Goal: Find specific page/section: Find specific page/section

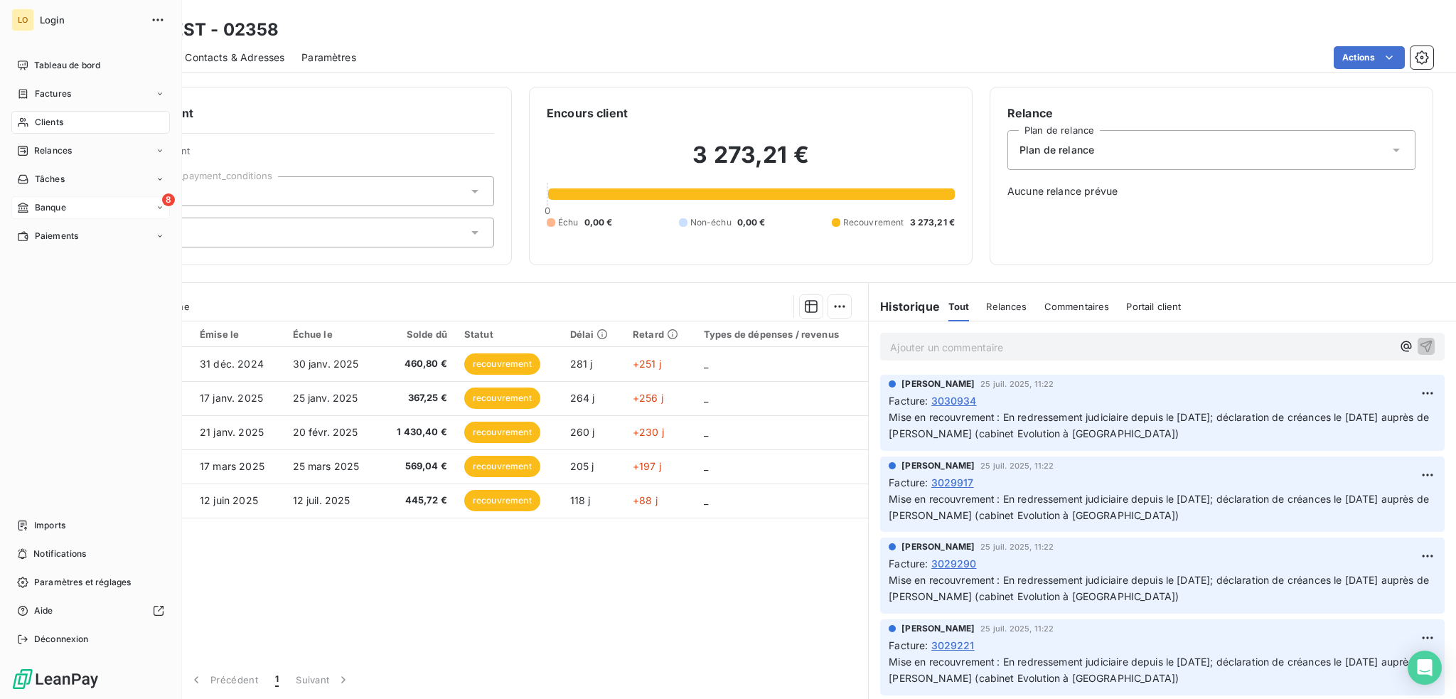
click at [46, 205] on span "Banque" at bounding box center [50, 207] width 31 height 13
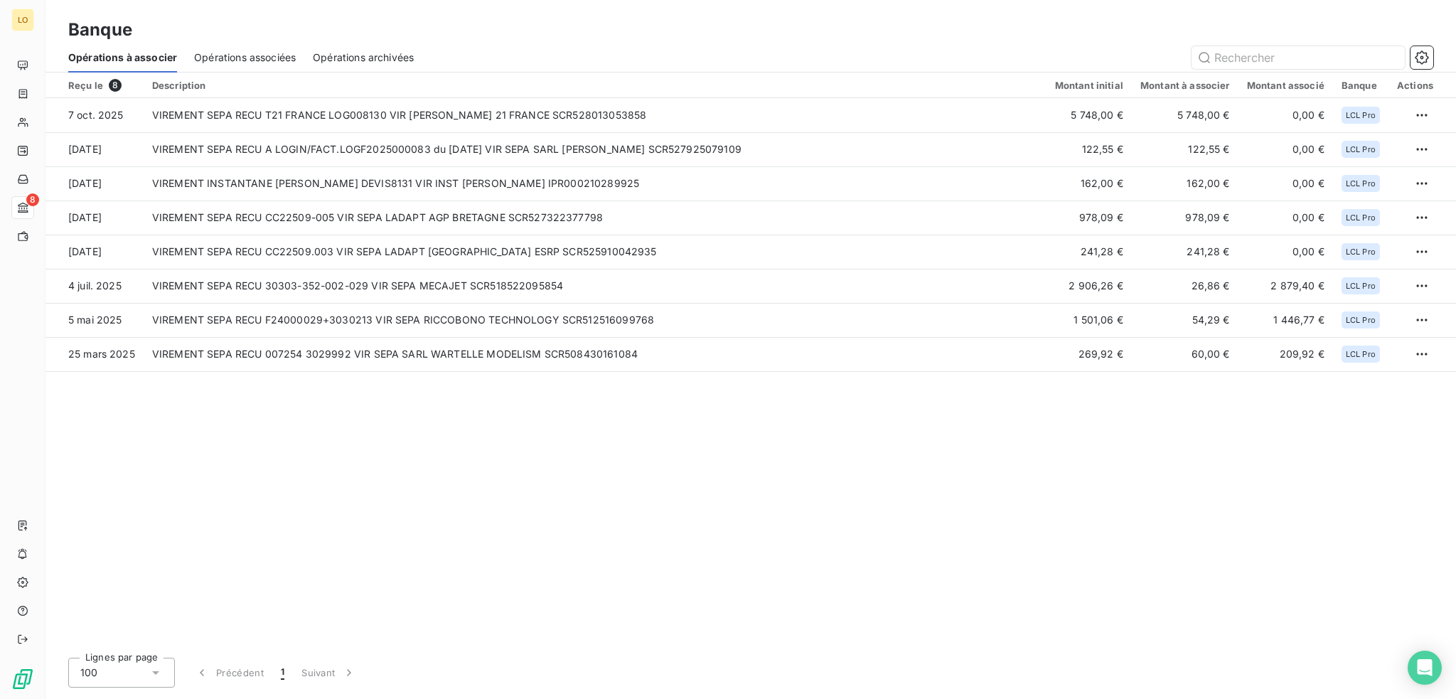
click at [279, 55] on span "Opérations associées" at bounding box center [245, 57] width 102 height 14
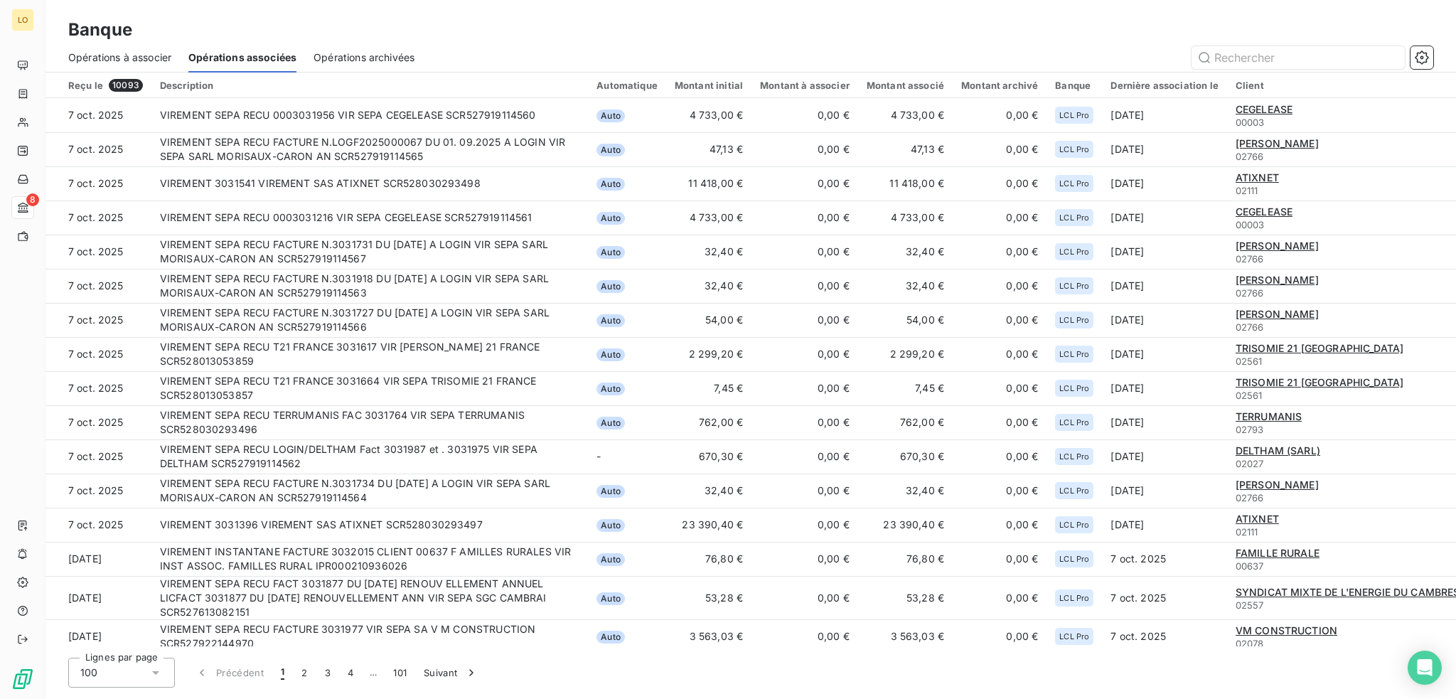
click at [395, 60] on span "Opérations archivées" at bounding box center [364, 57] width 101 height 14
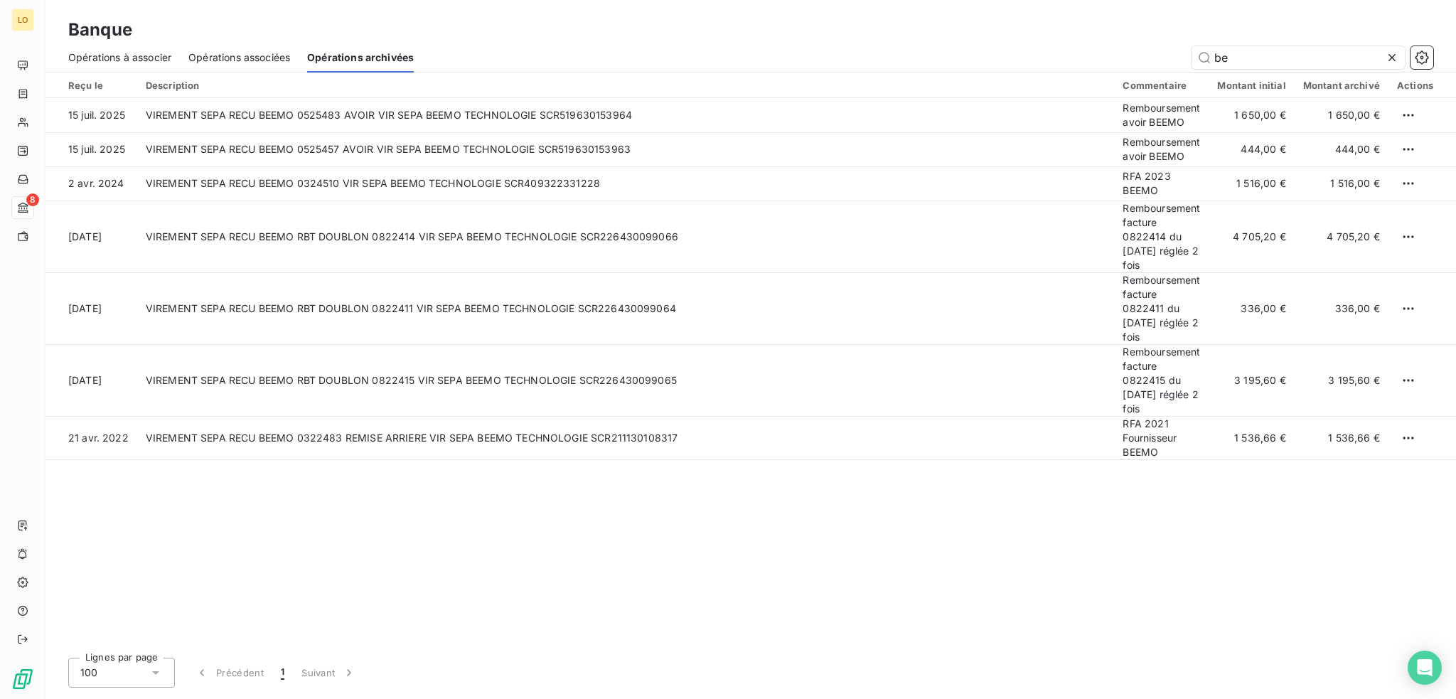
type input "b"
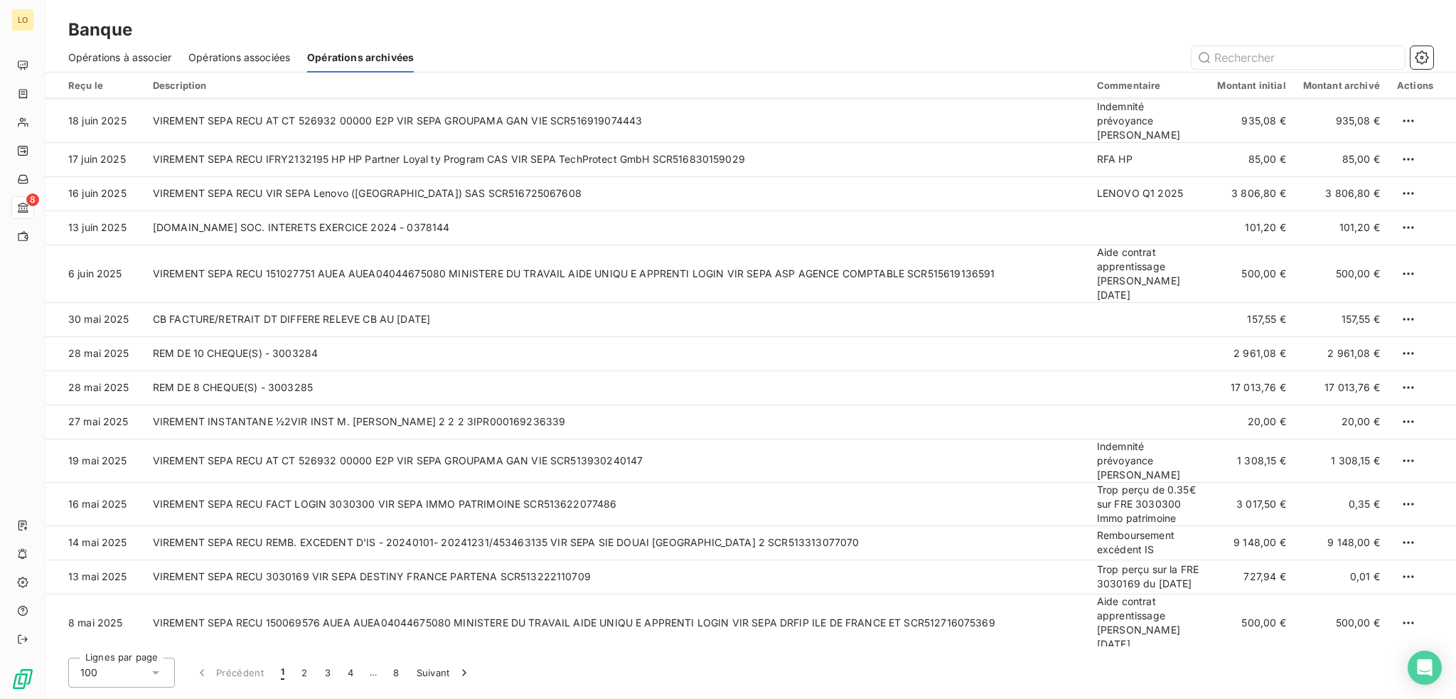
scroll to position [2986, 0]
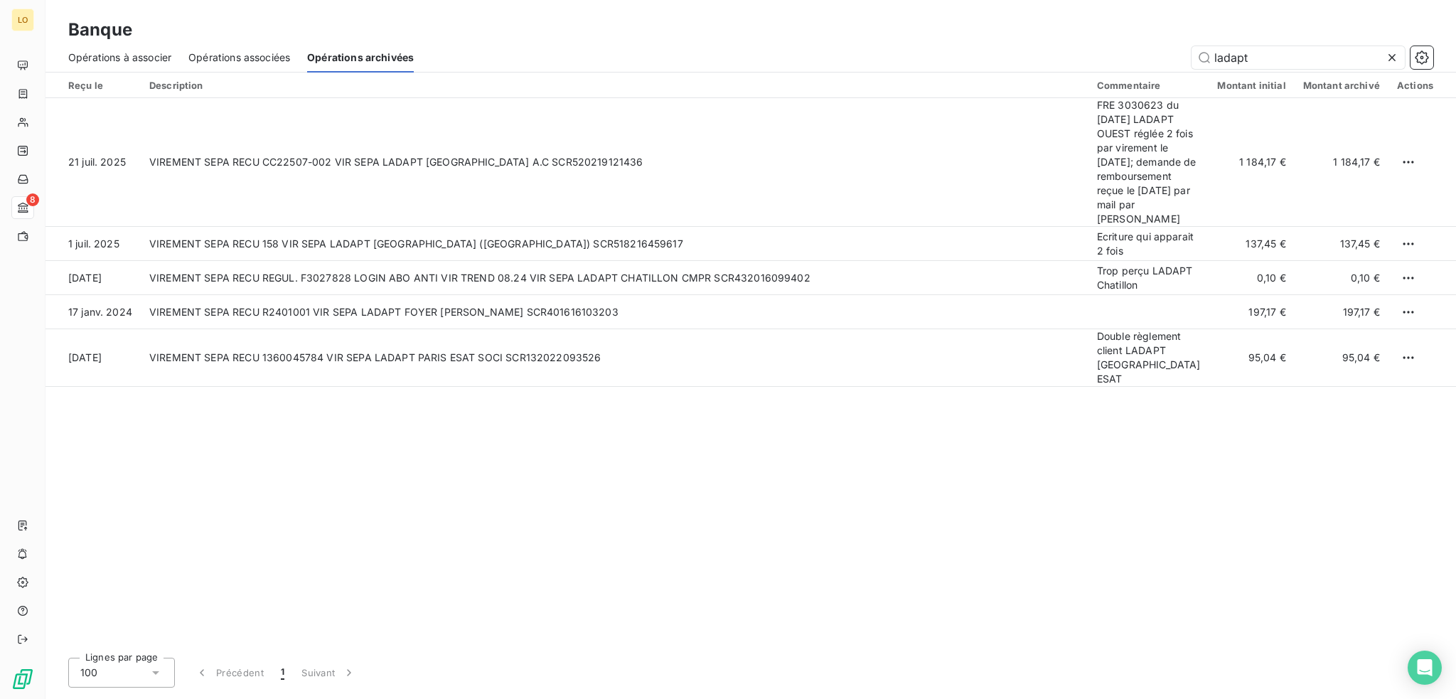
click at [252, 61] on span "Opérations associées" at bounding box center [239, 57] width 102 height 14
type input "ladapt"
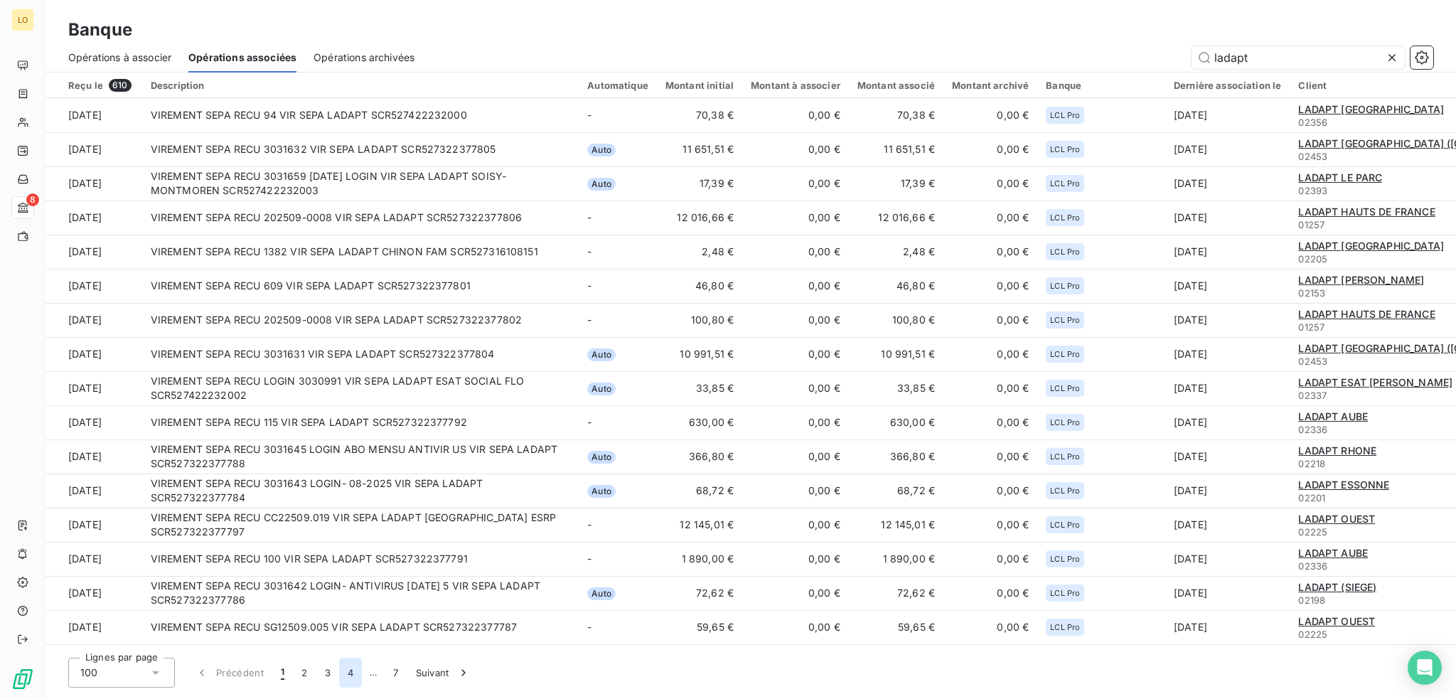
click at [353, 674] on button "4" at bounding box center [350, 673] width 23 height 30
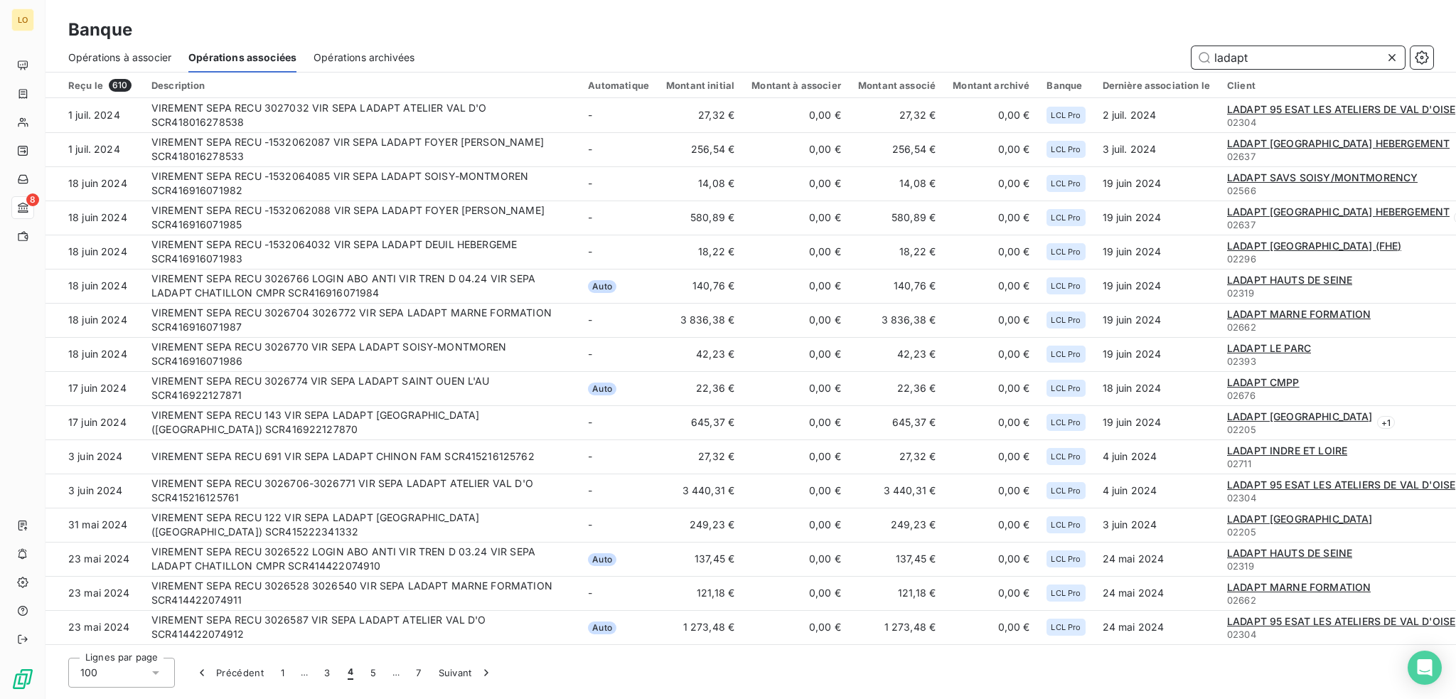
click at [1268, 56] on input "ladapt" at bounding box center [1298, 57] width 213 height 23
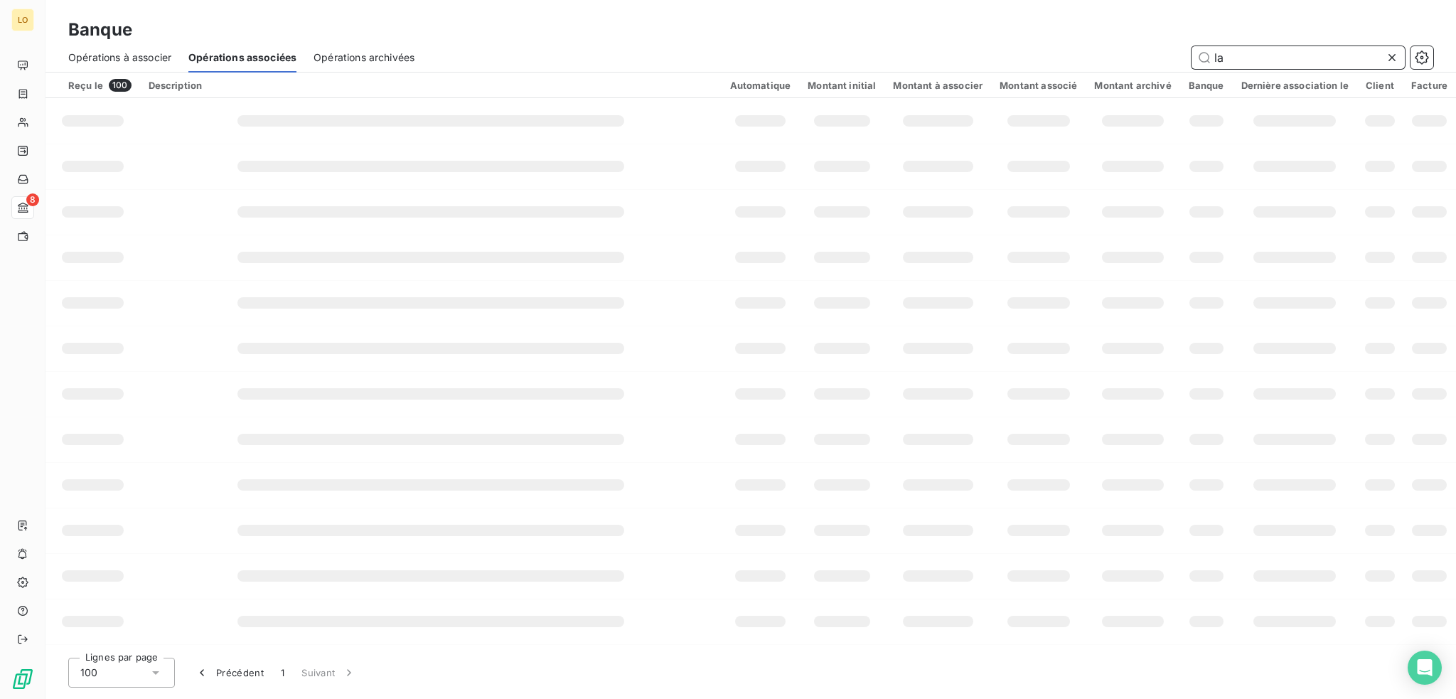
type input "l"
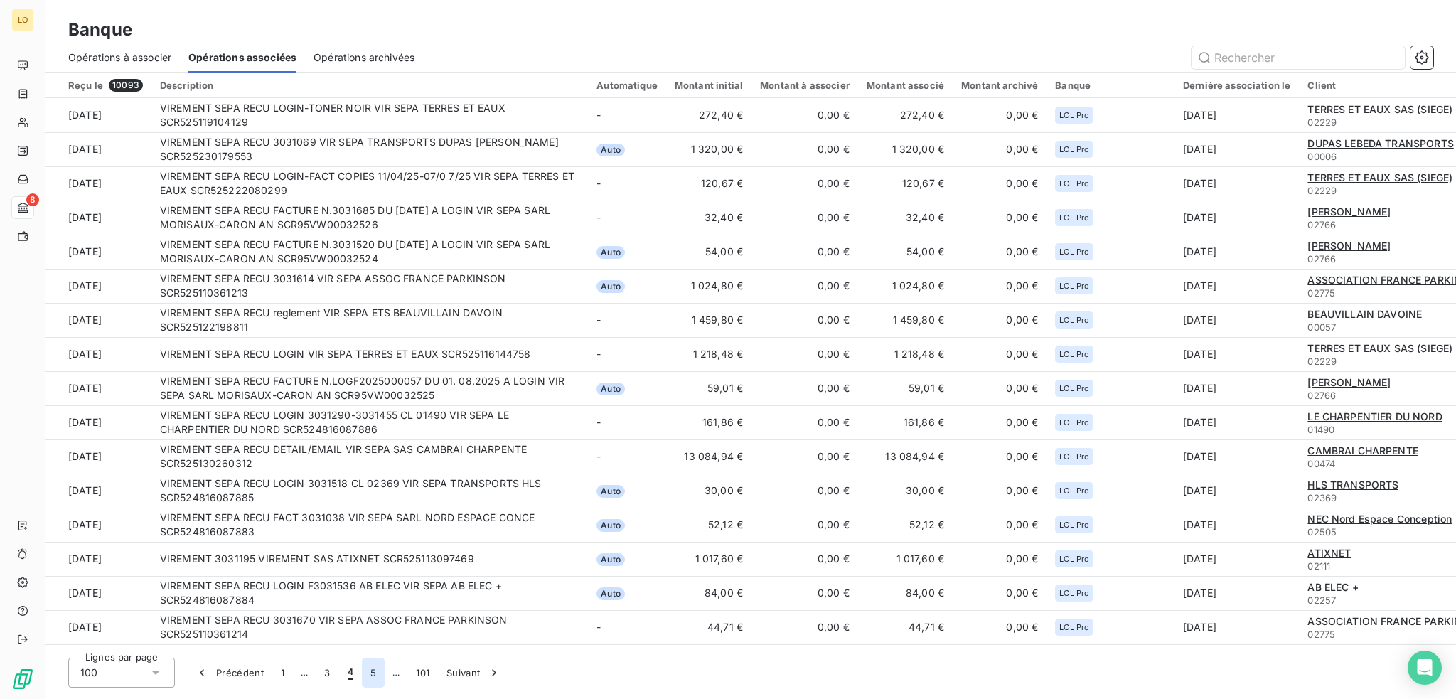
click at [369, 670] on button "5" at bounding box center [373, 673] width 23 height 30
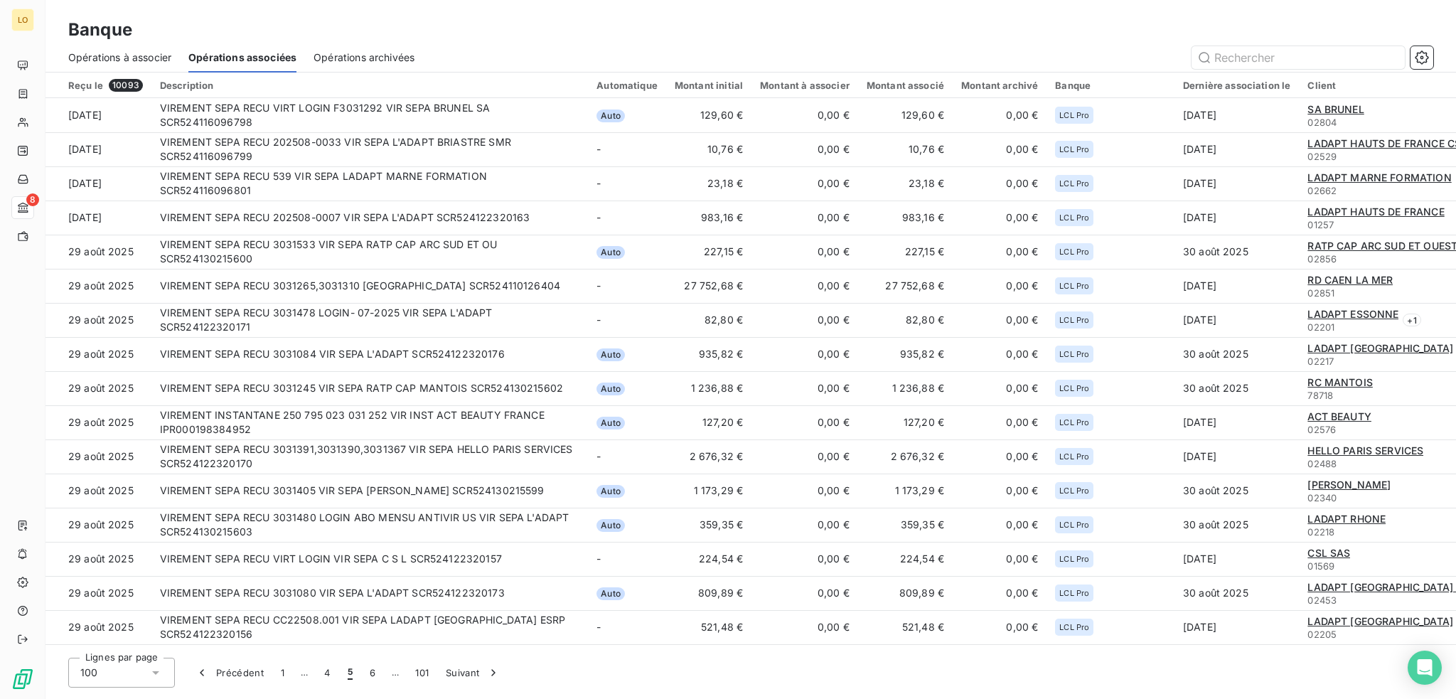
click at [369, 670] on button "6" at bounding box center [372, 673] width 23 height 30
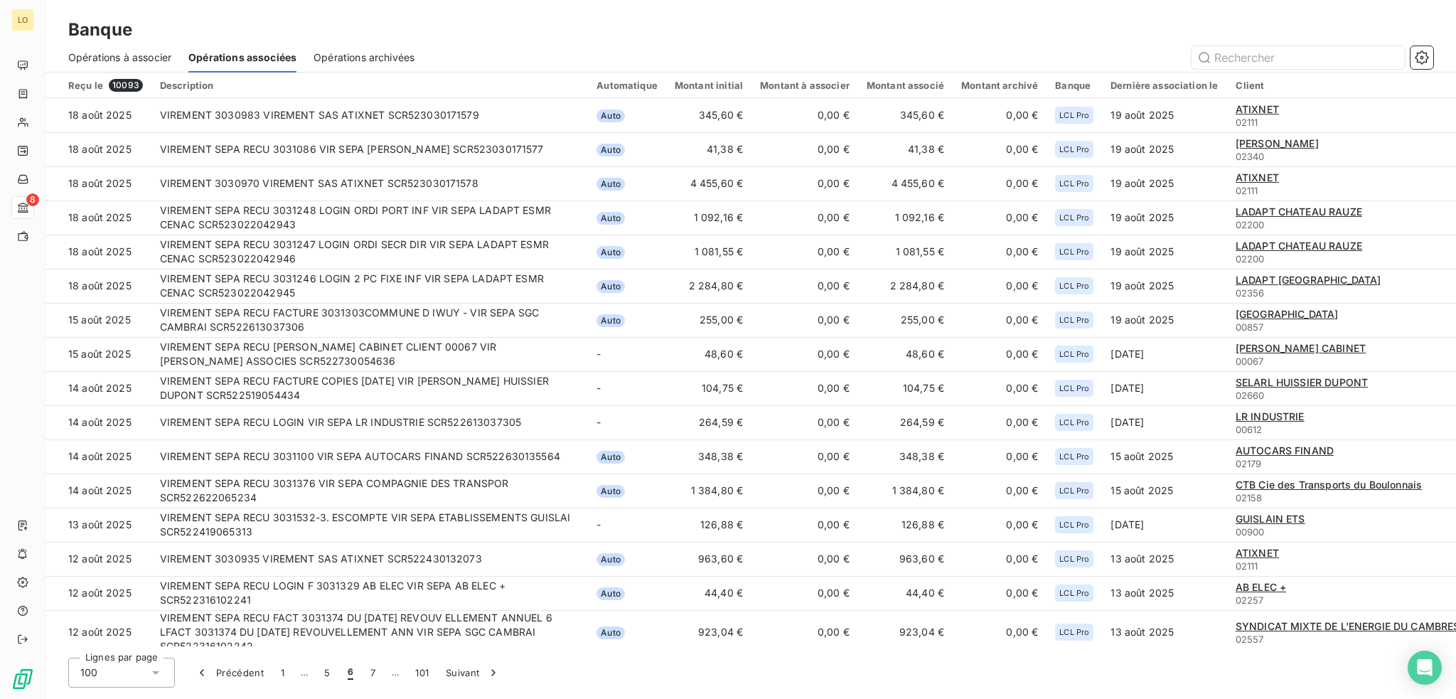
click at [370, 670] on button "7" at bounding box center [373, 673] width 22 height 30
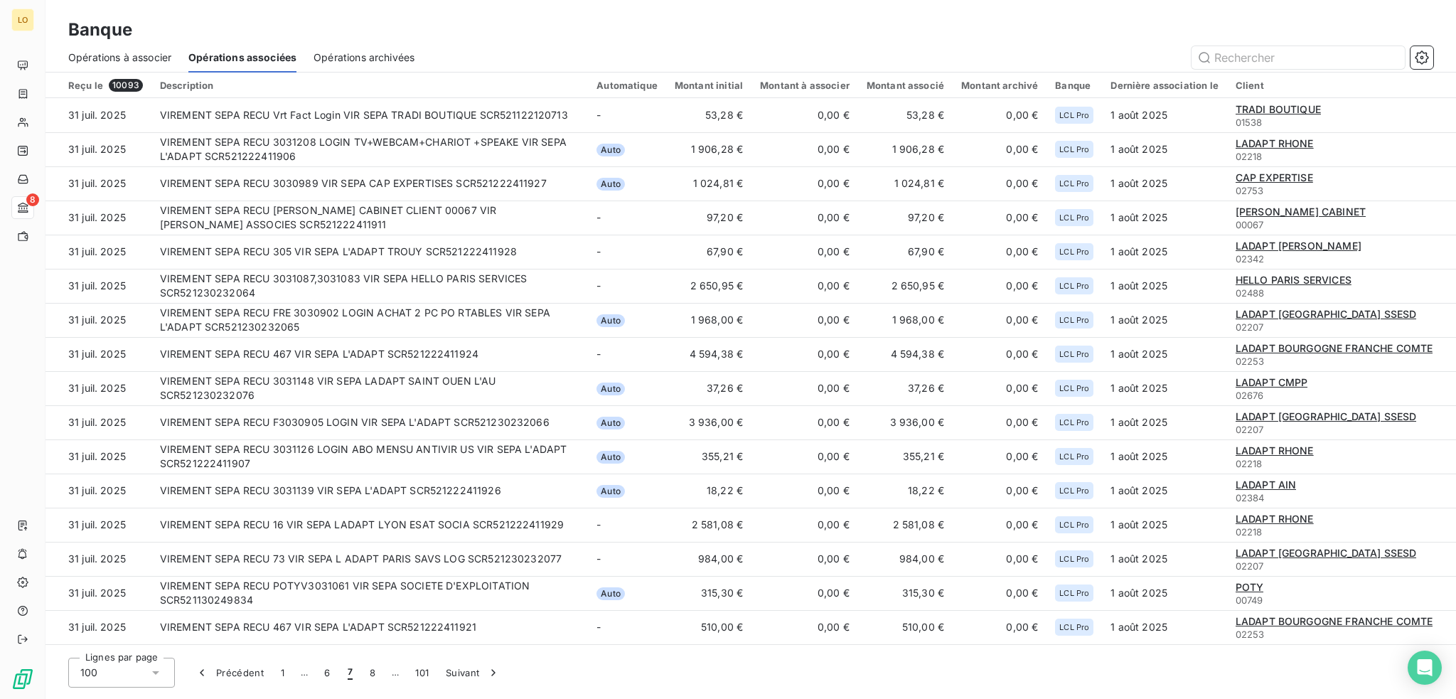
click at [370, 670] on button "8" at bounding box center [372, 673] width 23 height 30
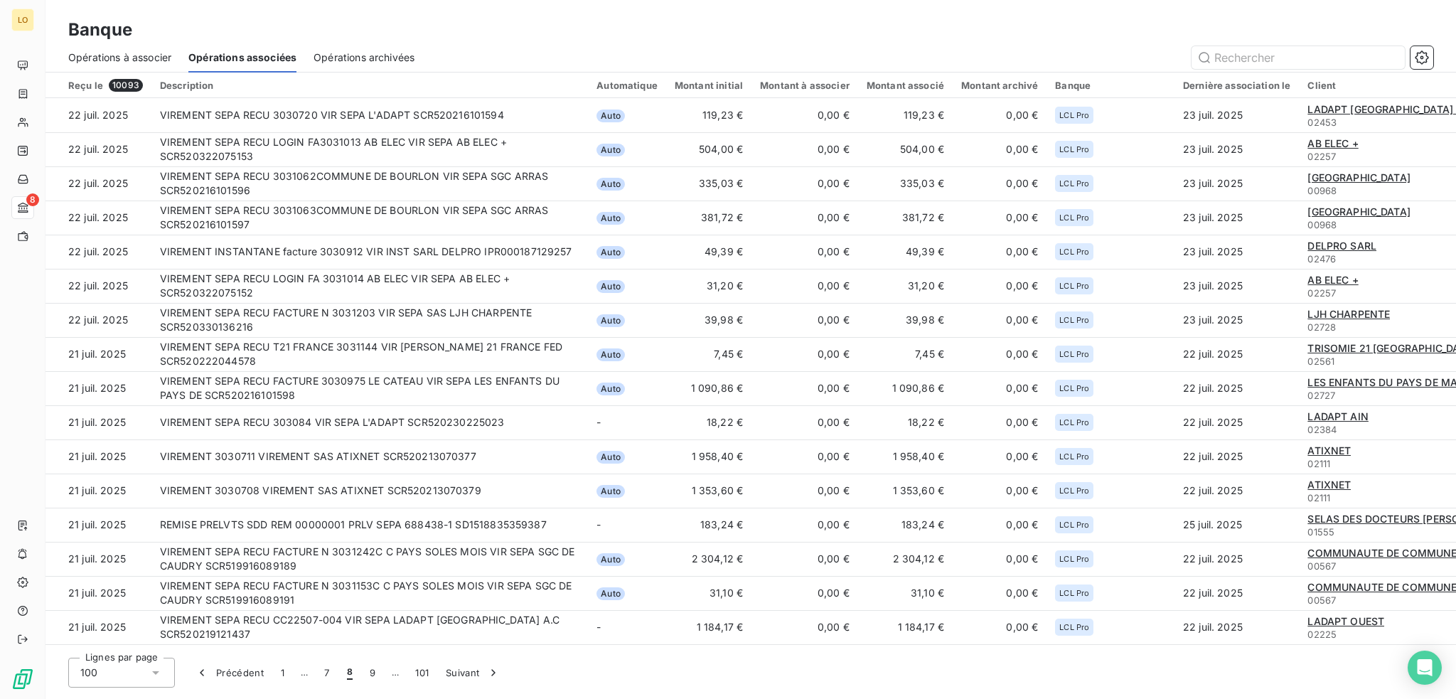
click at [370, 670] on button "9" at bounding box center [372, 673] width 23 height 30
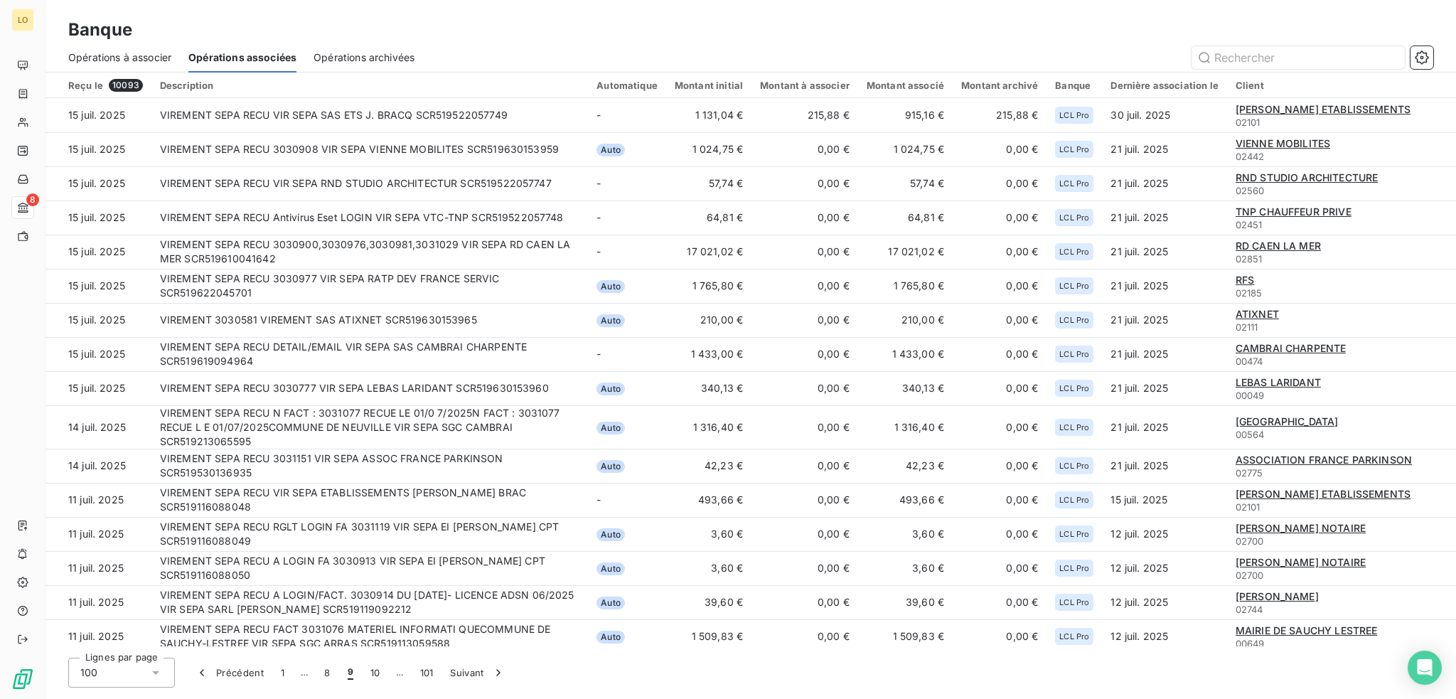
click at [370, 670] on button "10" at bounding box center [375, 673] width 27 height 30
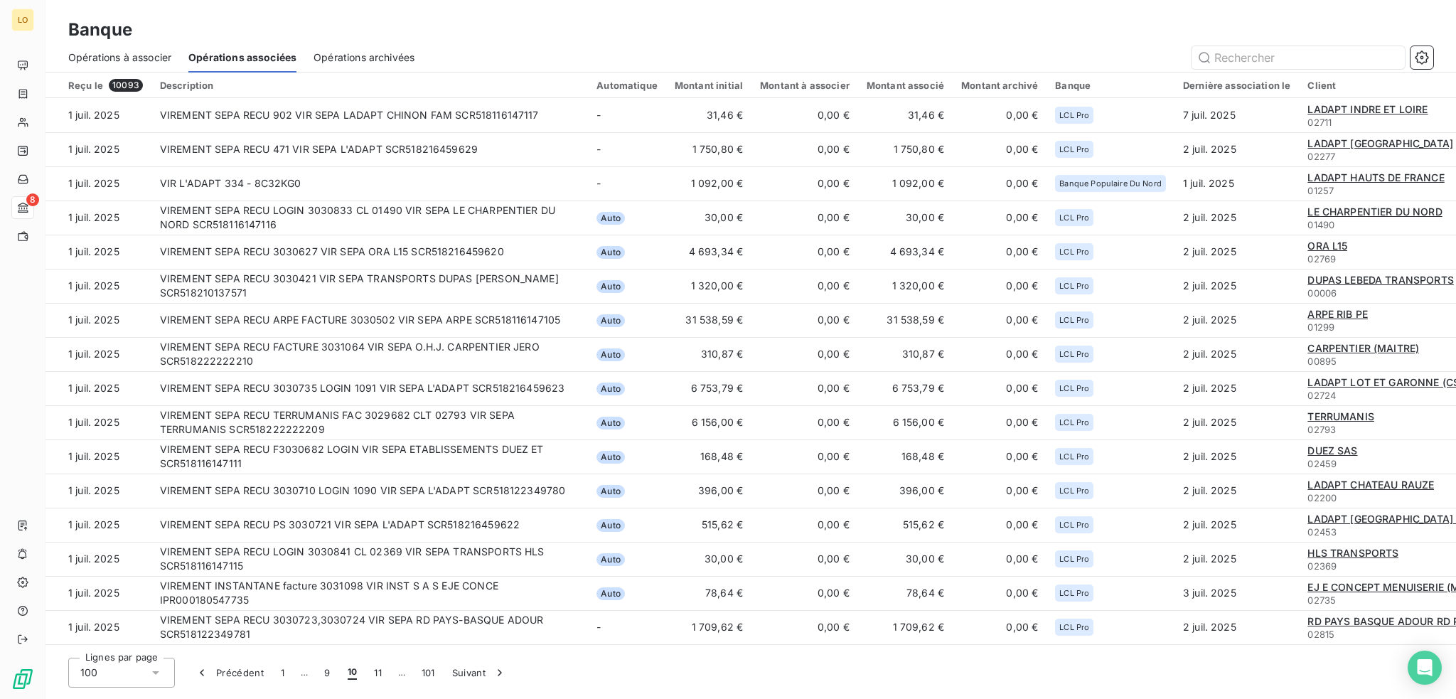
click at [370, 670] on button "11" at bounding box center [377, 673] width 25 height 30
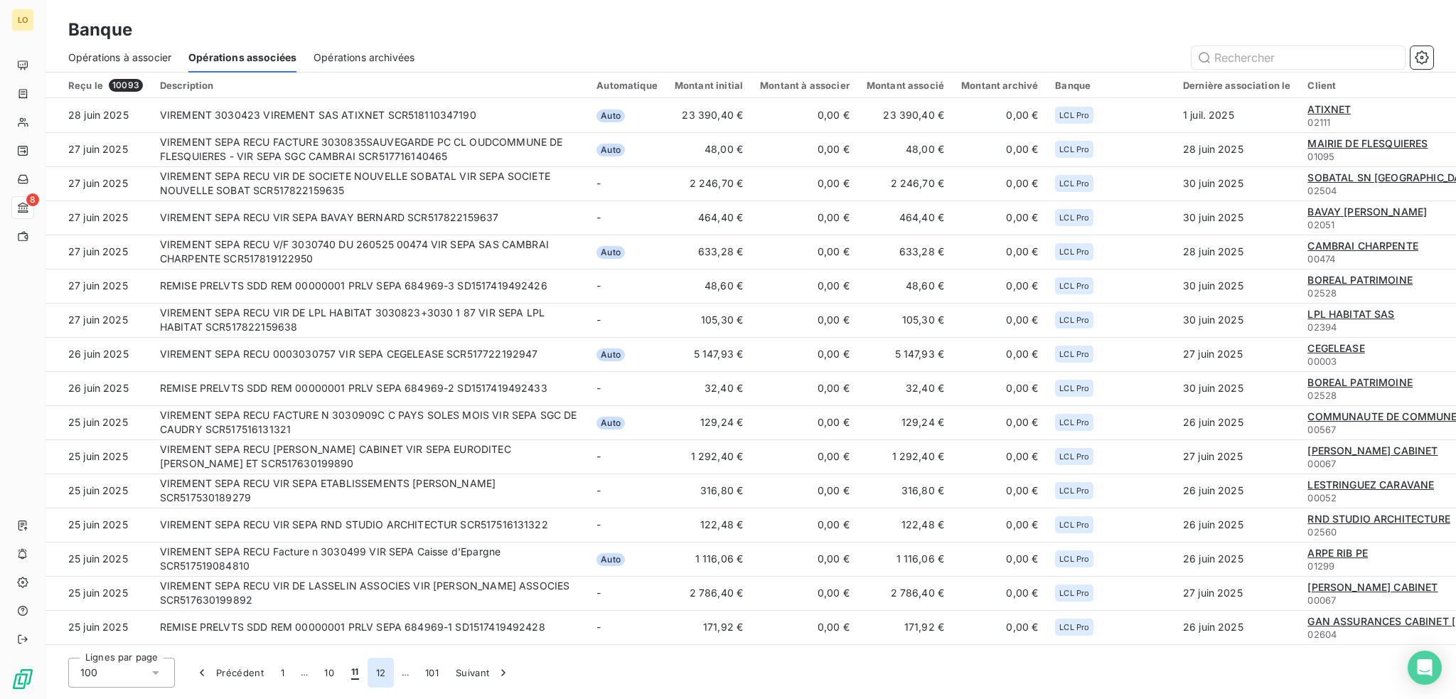
click at [370, 670] on button "12" at bounding box center [381, 673] width 27 height 30
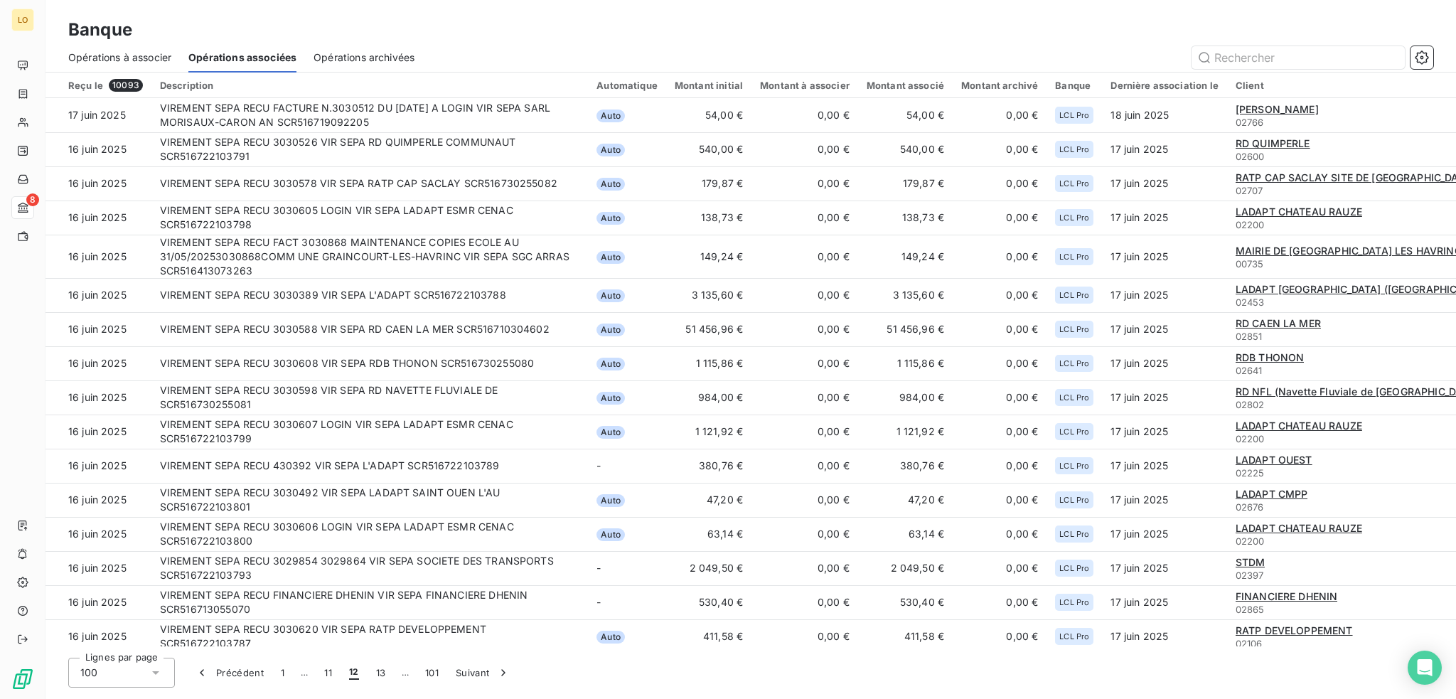
click at [370, 670] on button "13" at bounding box center [381, 673] width 27 height 30
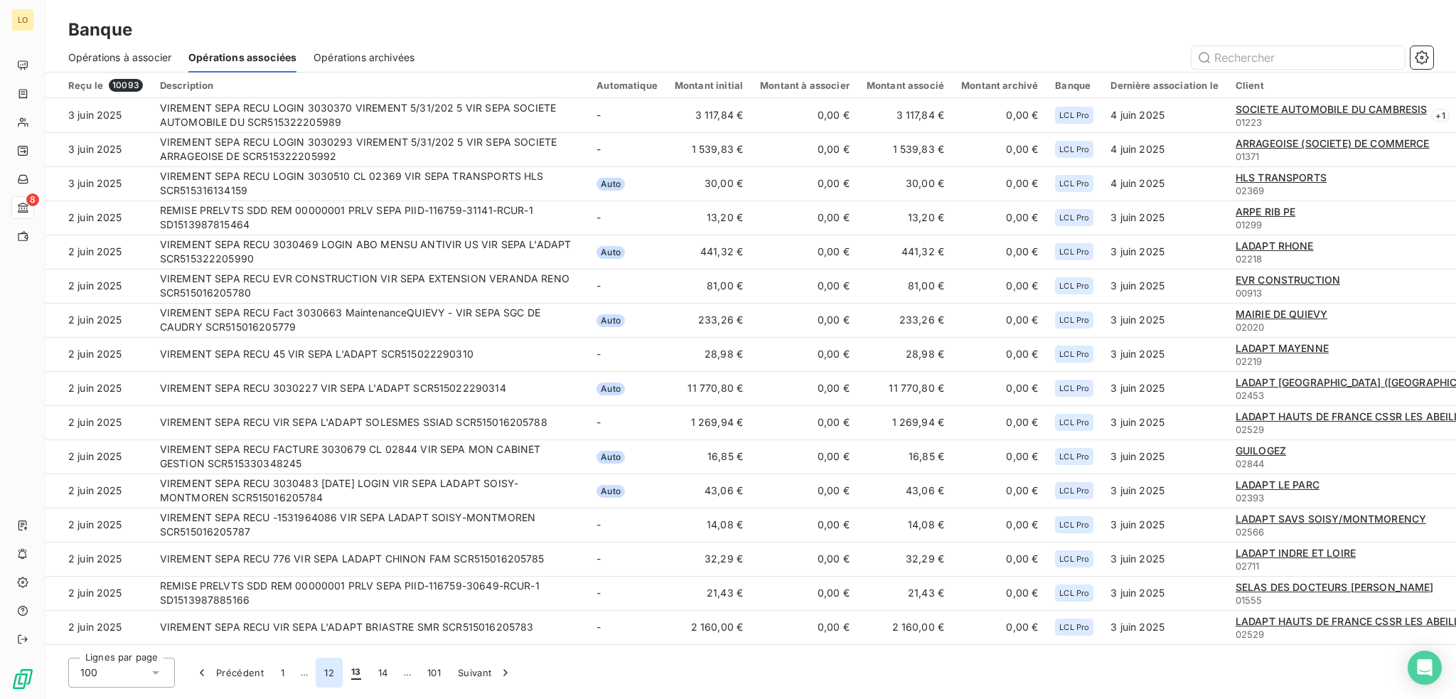
click at [331, 672] on button "12" at bounding box center [329, 673] width 27 height 30
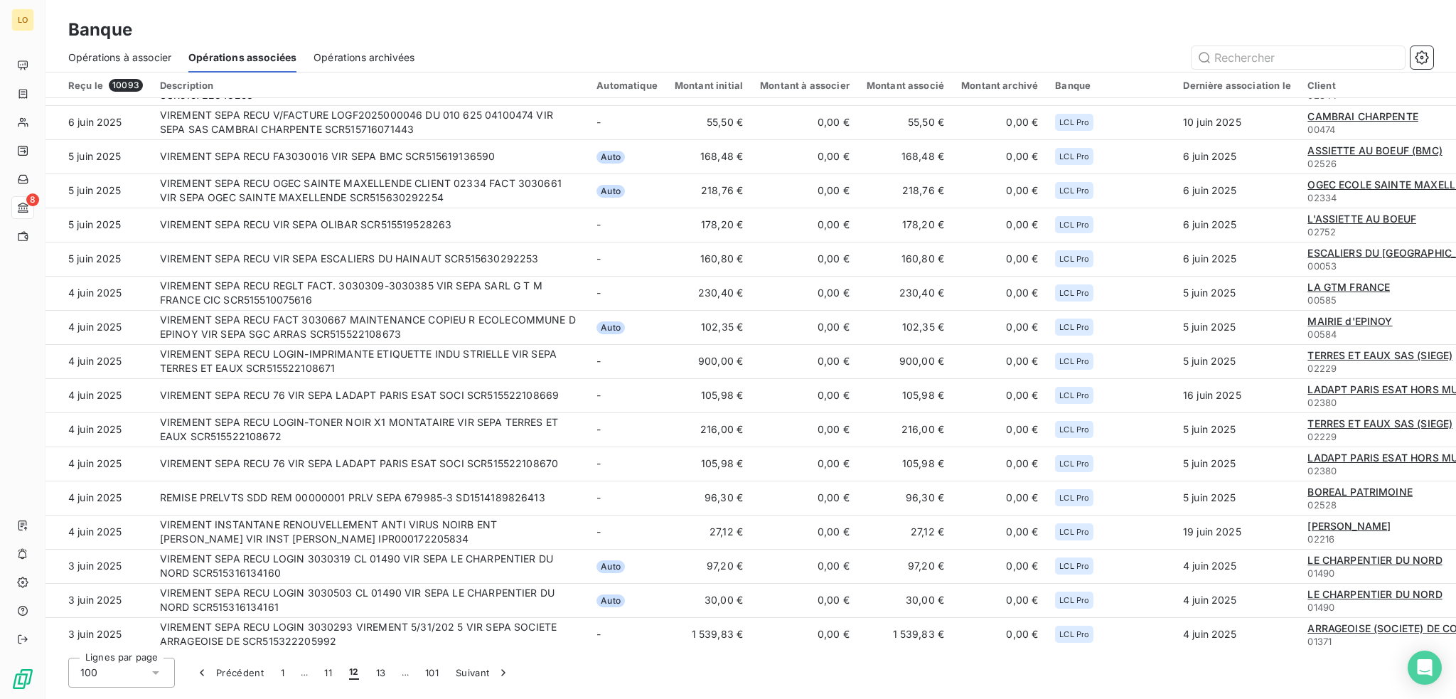
scroll to position [2028, 0]
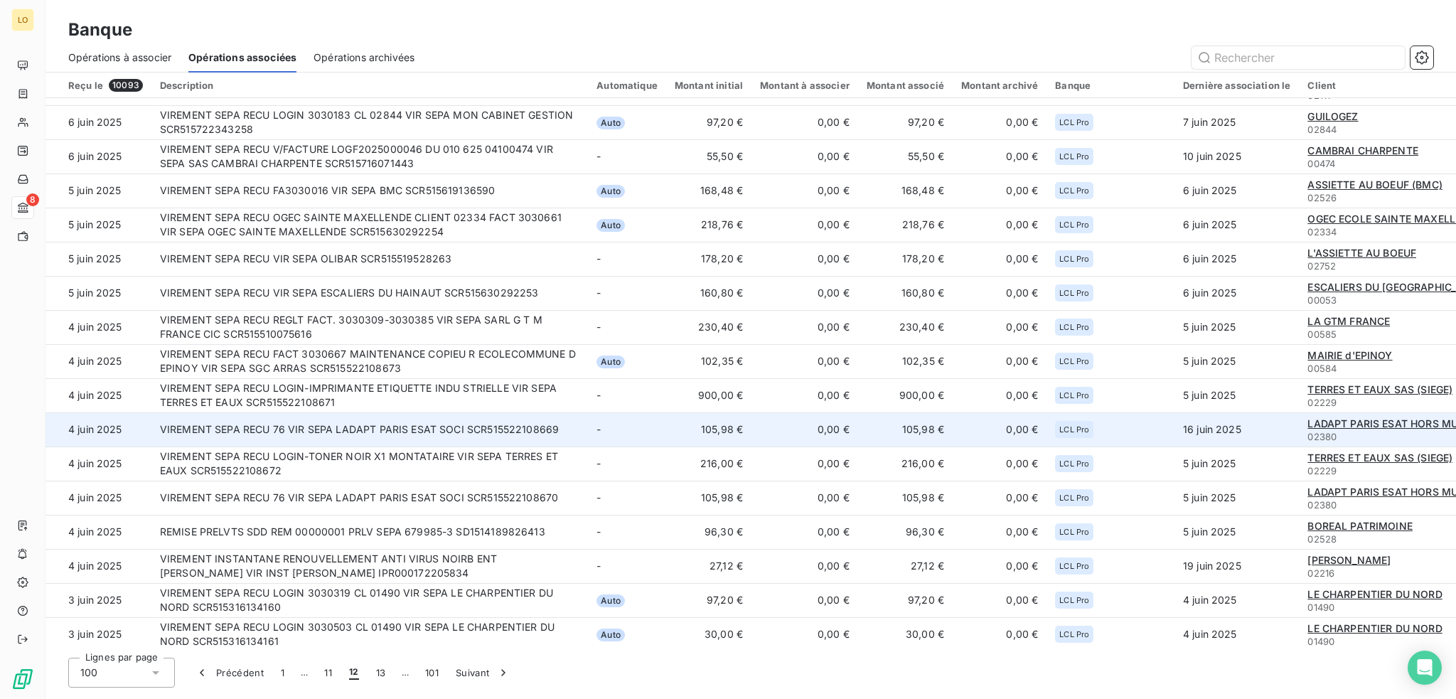
click at [1345, 417] on span "LADAPT PARIS ESAT HORS MURS" at bounding box center [1390, 423] width 164 height 12
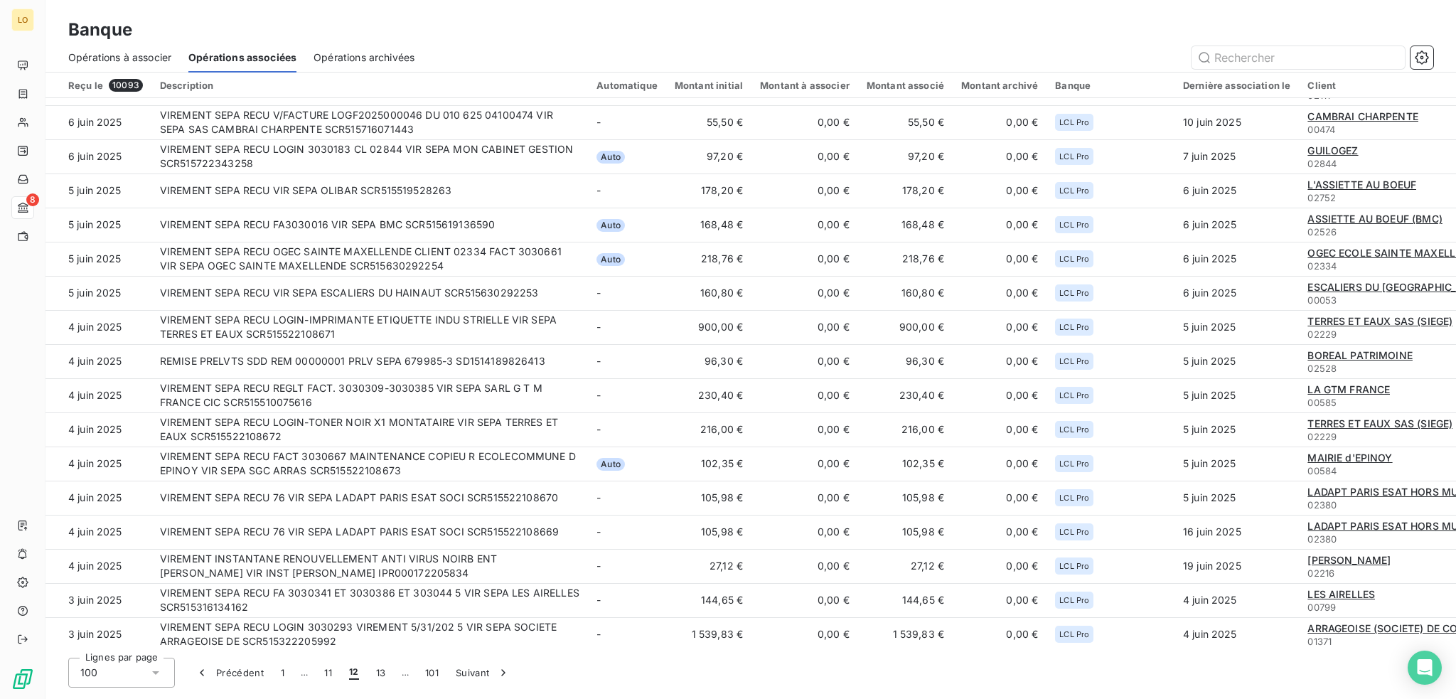
scroll to position [1994, 0]
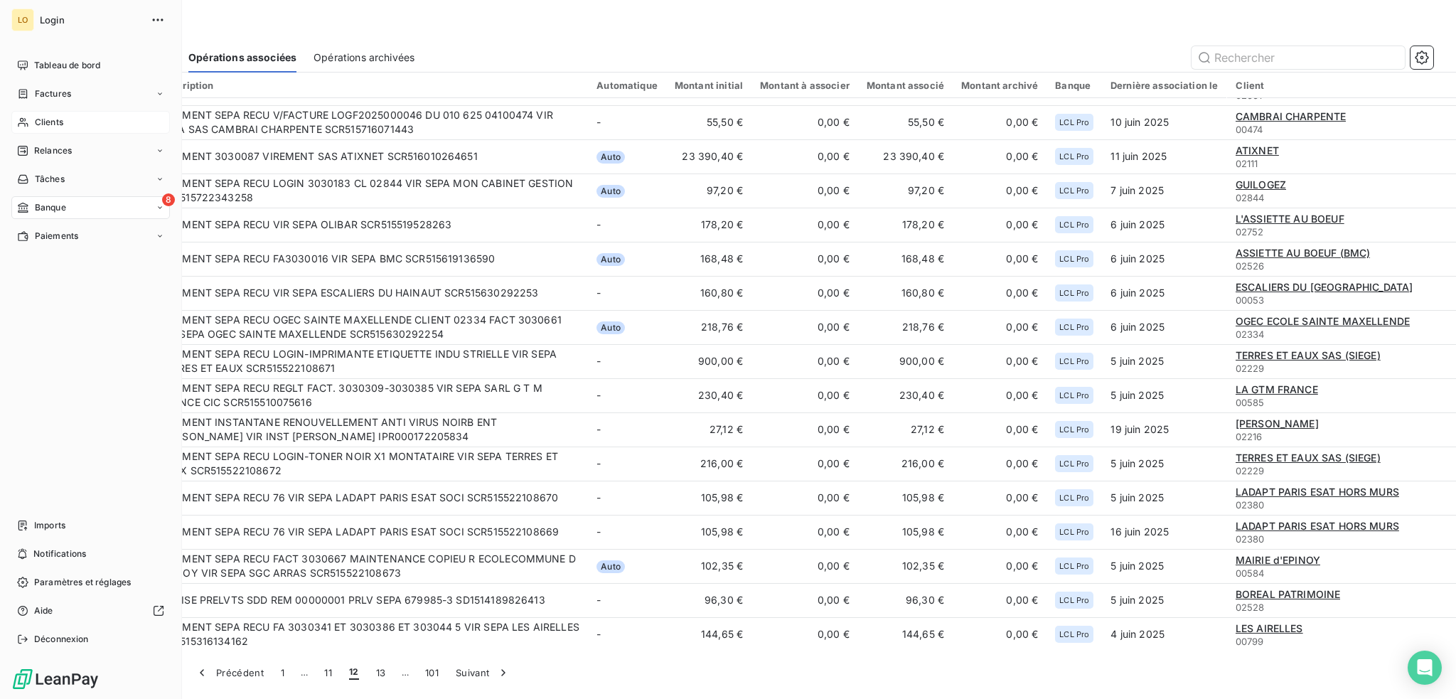
click at [59, 121] on span "Clients" at bounding box center [49, 122] width 28 height 13
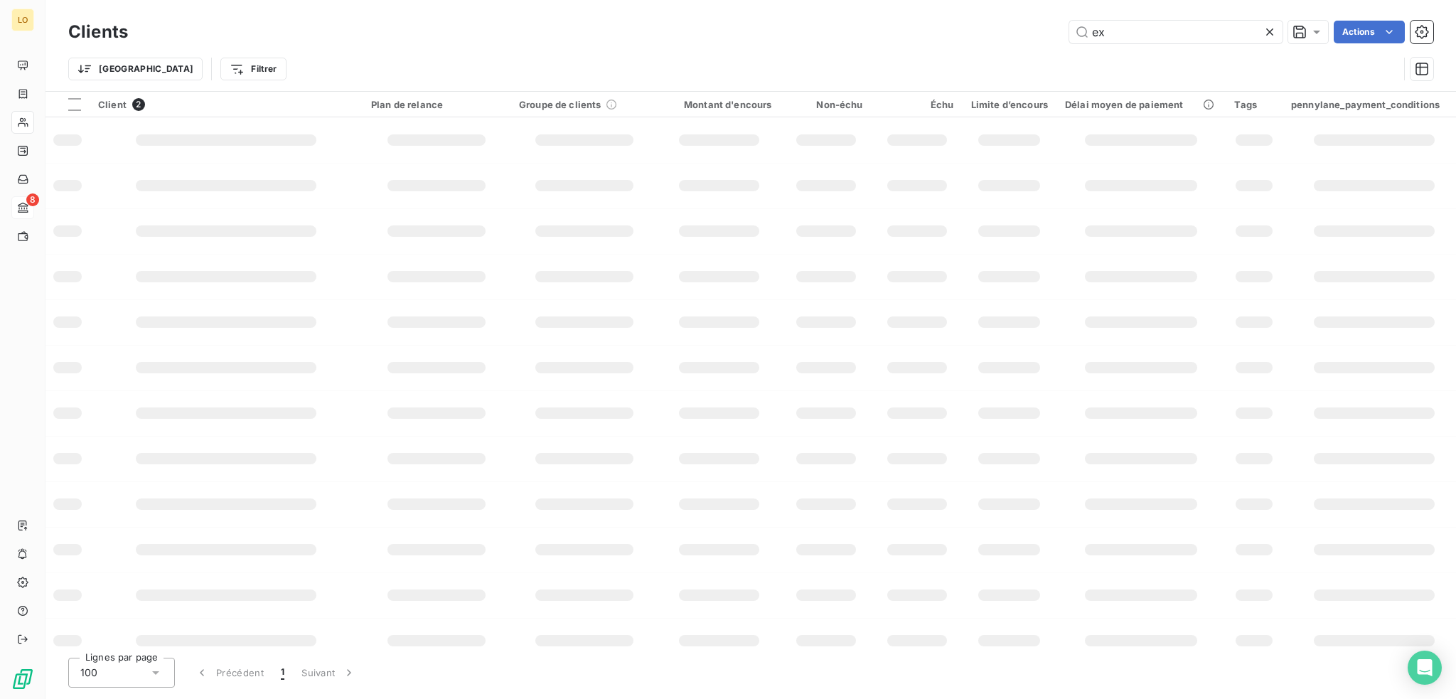
type input "e"
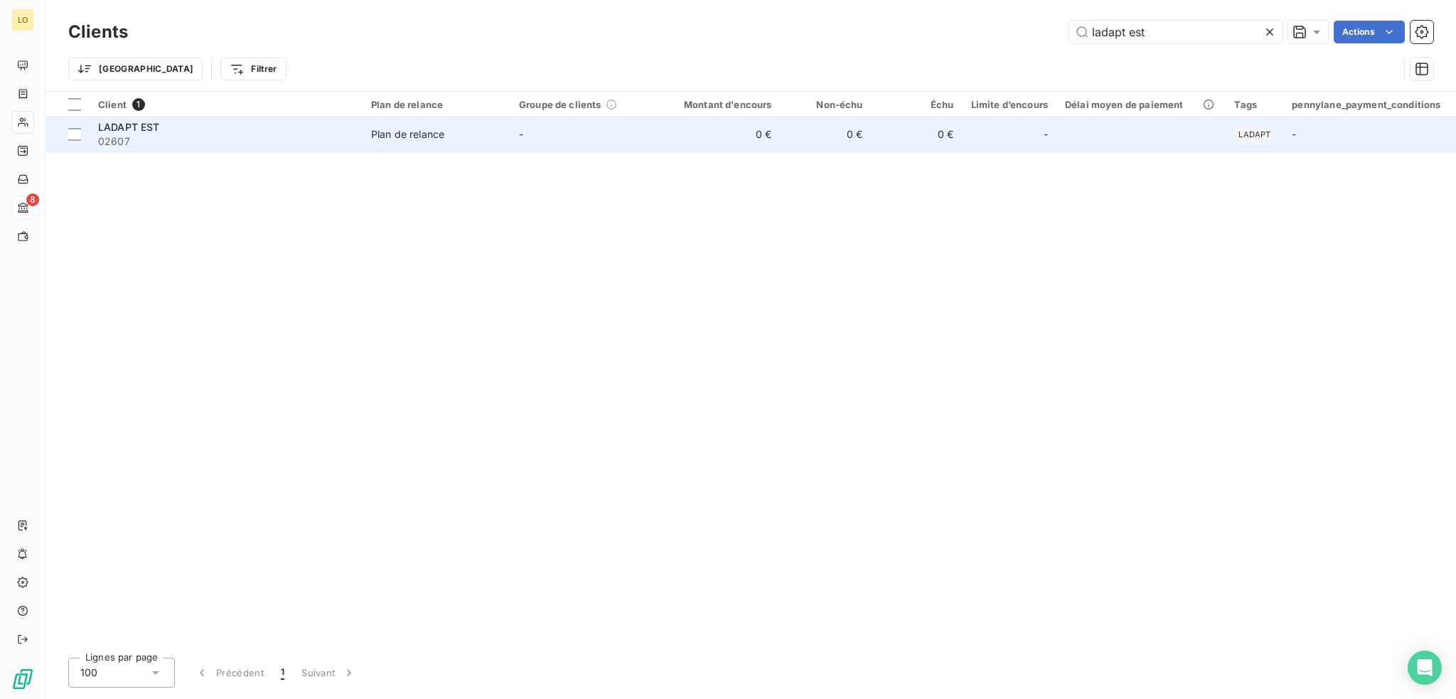
type input "ladapt est"
click at [208, 136] on span "02607" at bounding box center [226, 141] width 256 height 14
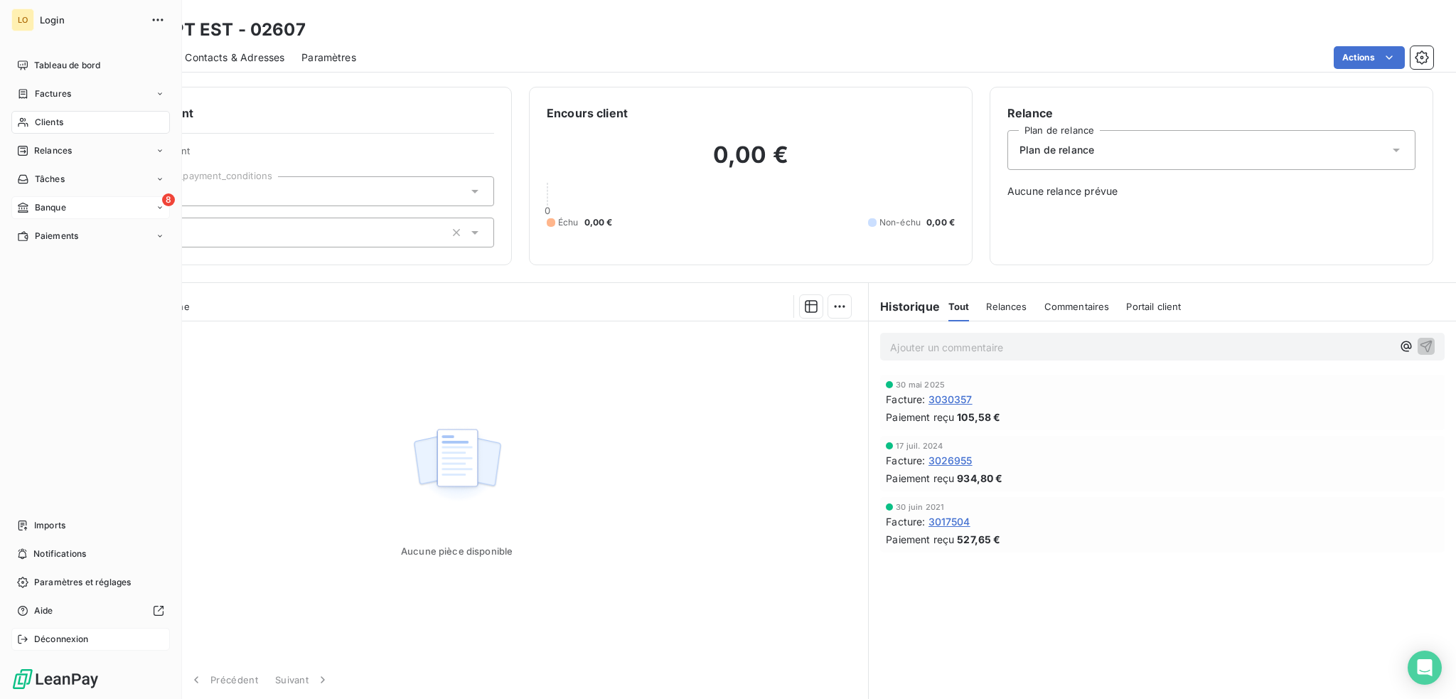
click at [60, 634] on span "Déconnexion" at bounding box center [61, 639] width 55 height 13
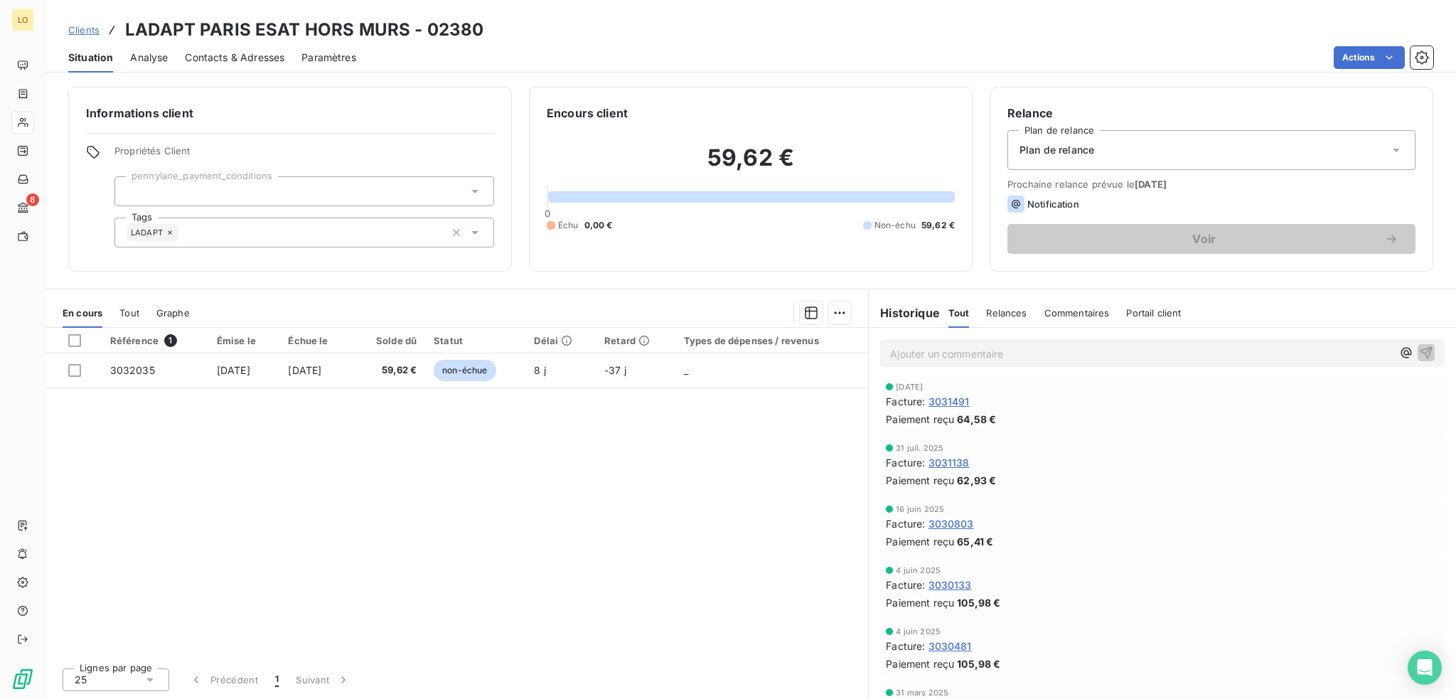
scroll to position [142, 0]
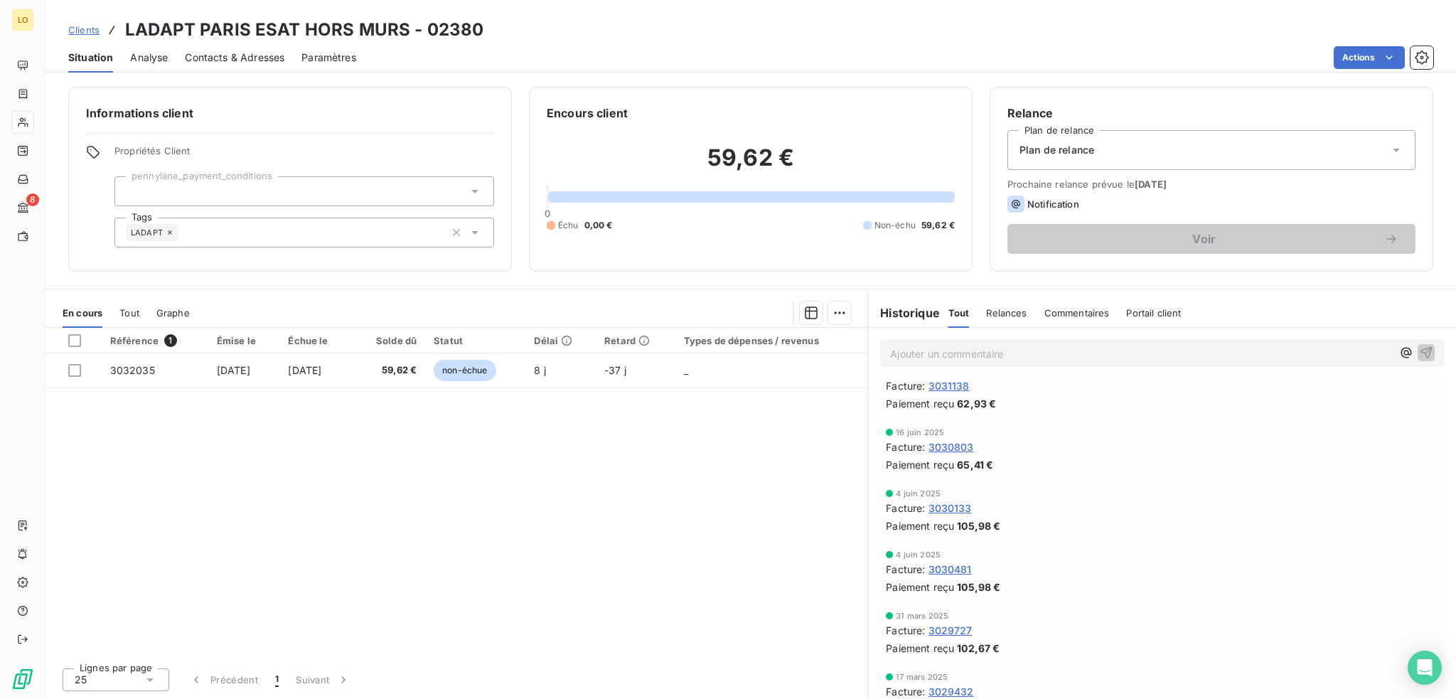
click at [959, 510] on span "3030133" at bounding box center [950, 508] width 43 height 15
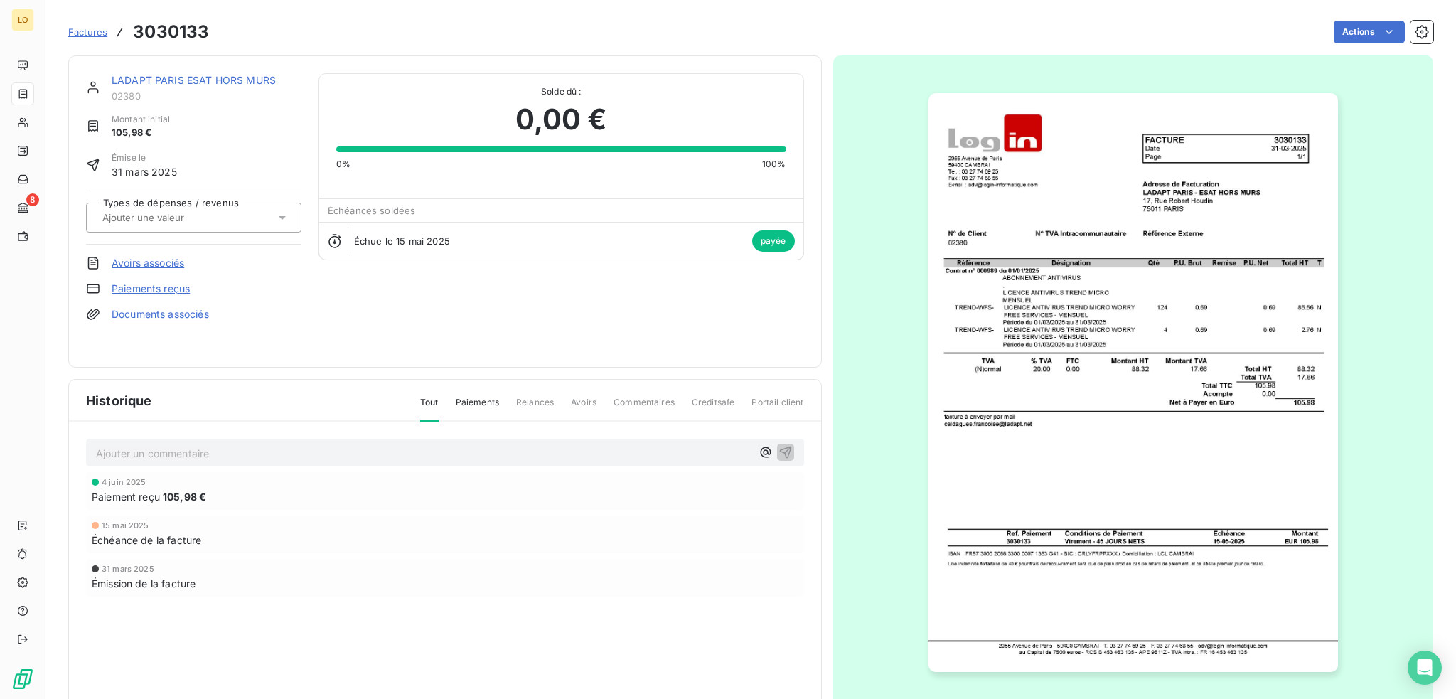
click at [213, 82] on link "LADAPT PARIS ESAT HORS MURS" at bounding box center [194, 80] width 164 height 12
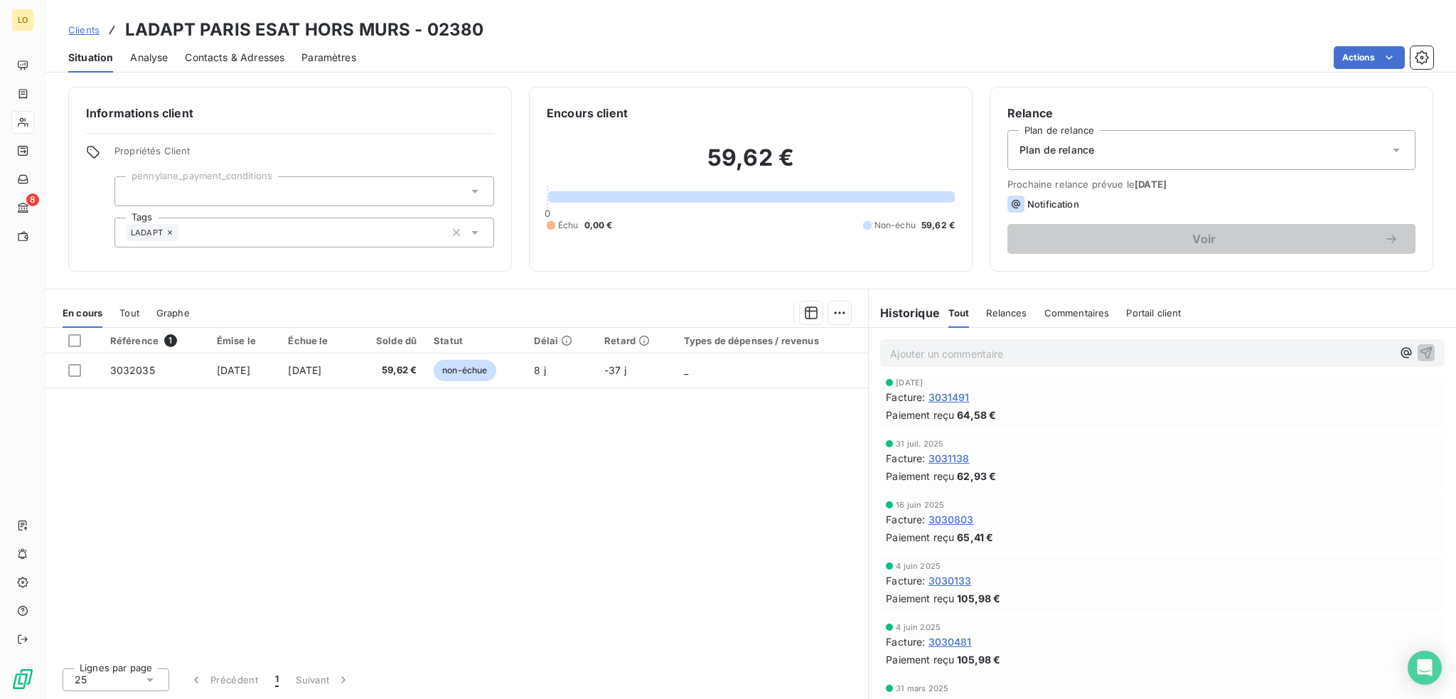
scroll to position [142, 0]
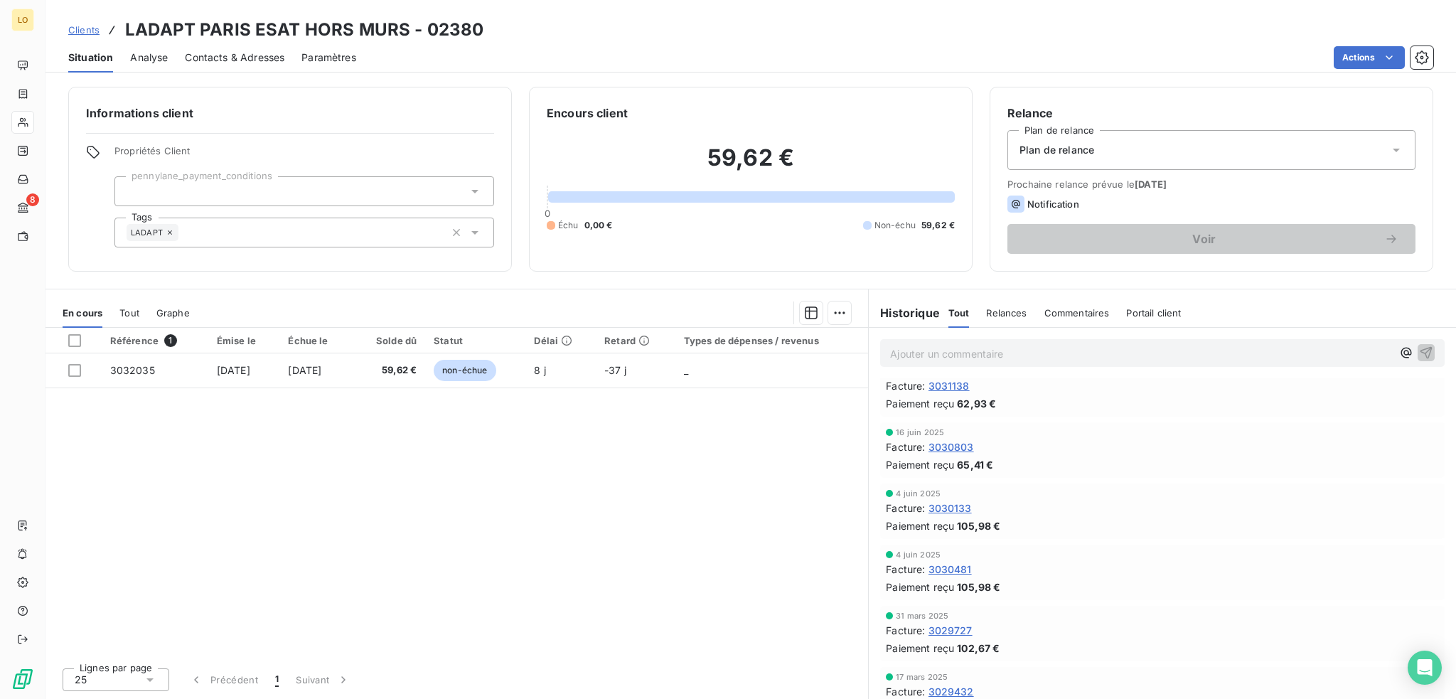
click at [942, 565] on span "3030481" at bounding box center [950, 569] width 43 height 15
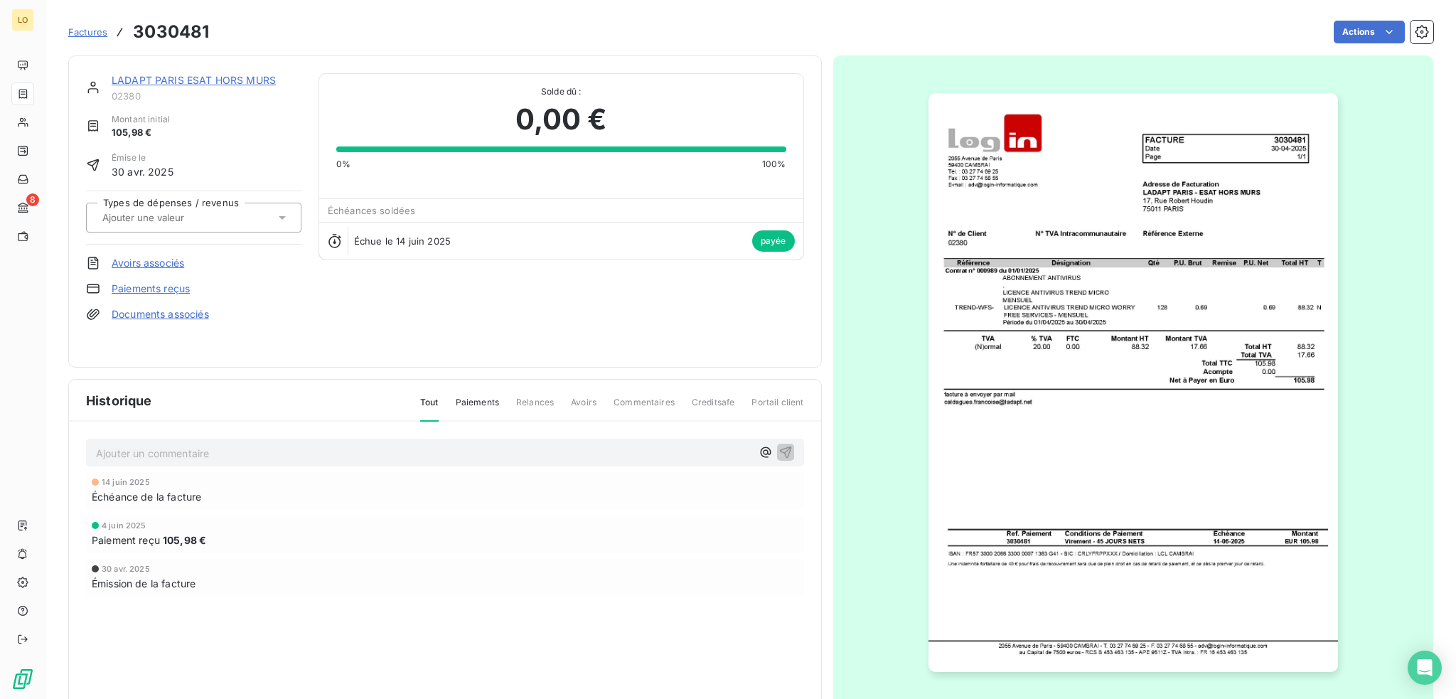
click at [213, 77] on link "LADAPT PARIS ESAT HORS MURS" at bounding box center [194, 80] width 164 height 12
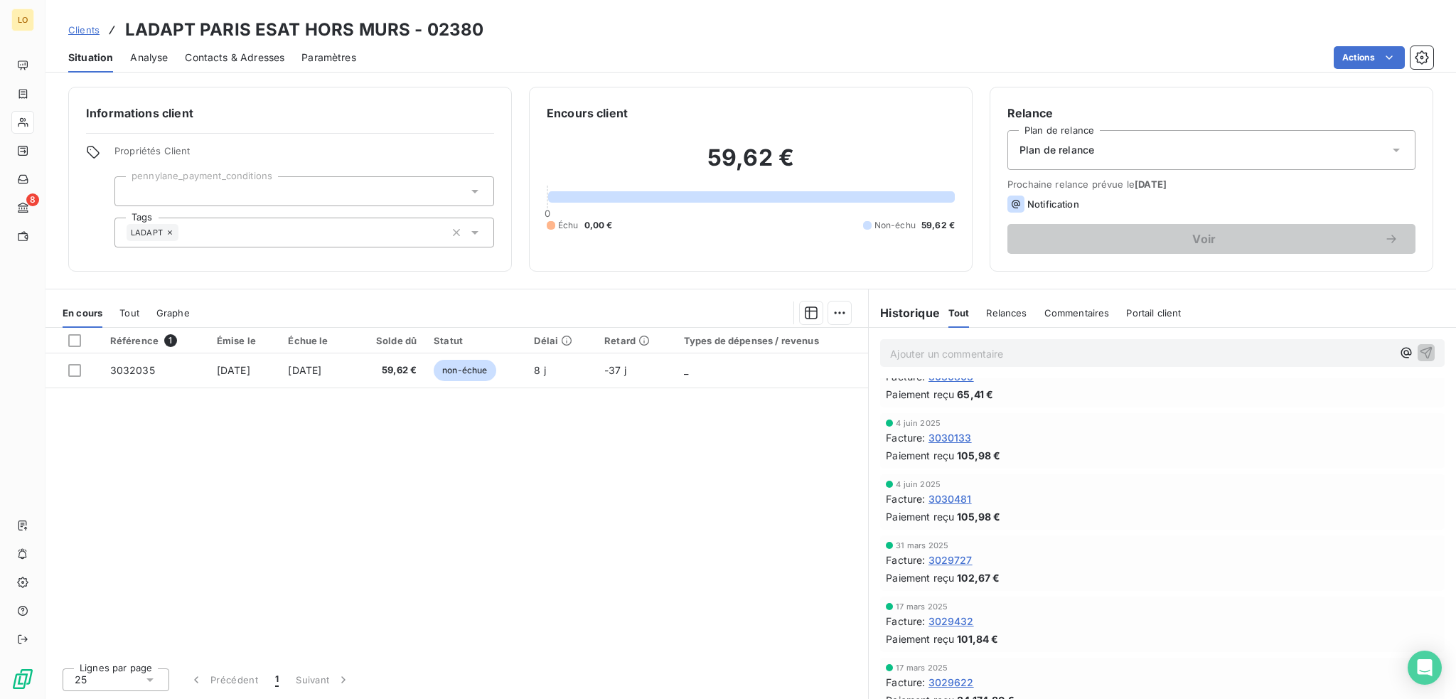
scroll to position [213, 0]
click at [953, 439] on span "3030133" at bounding box center [950, 436] width 43 height 15
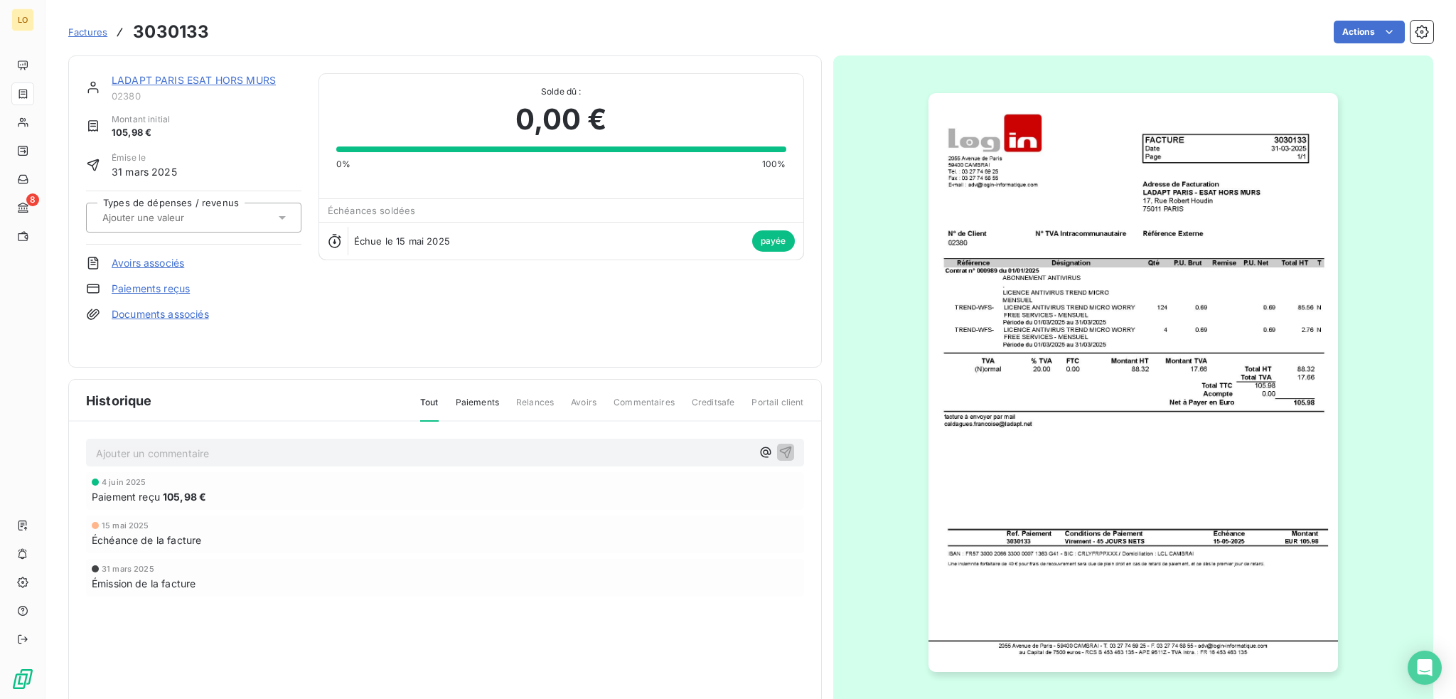
click at [248, 79] on link "LADAPT PARIS ESAT HORS MURS" at bounding box center [194, 80] width 164 height 12
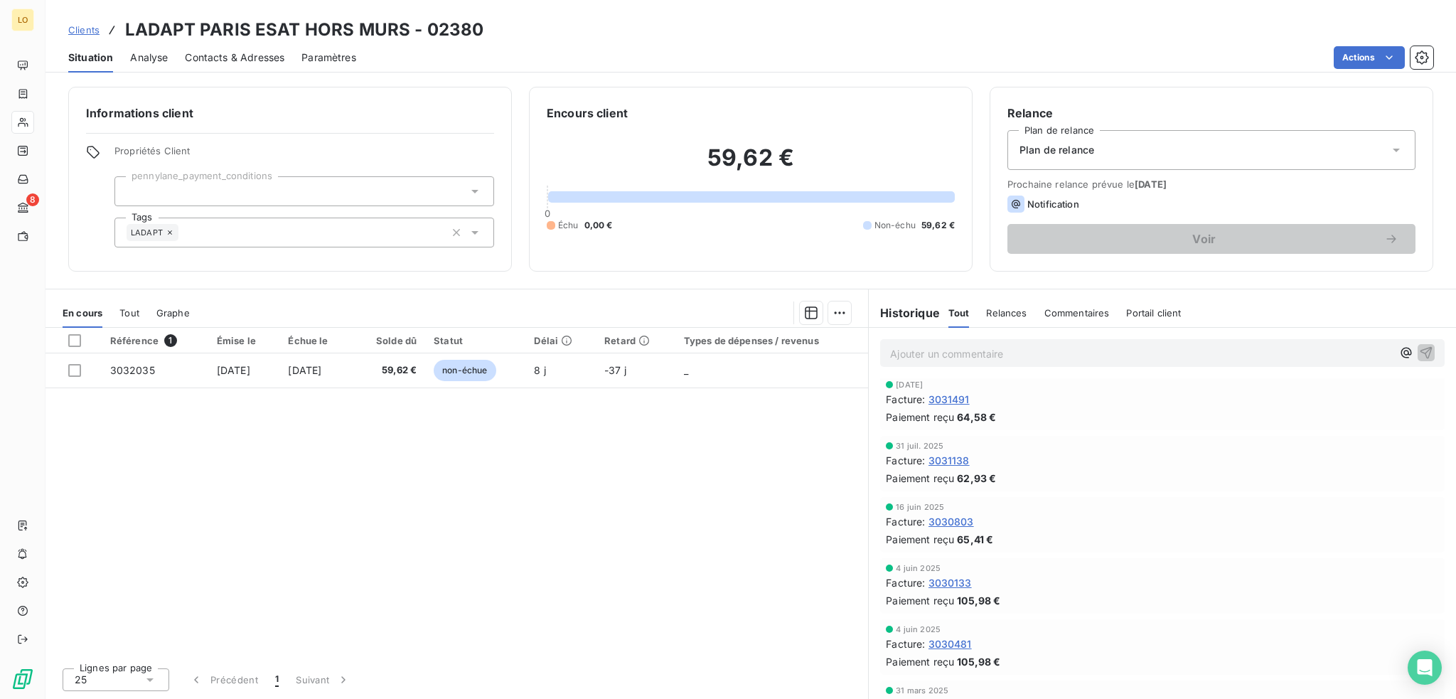
scroll to position [142, 0]
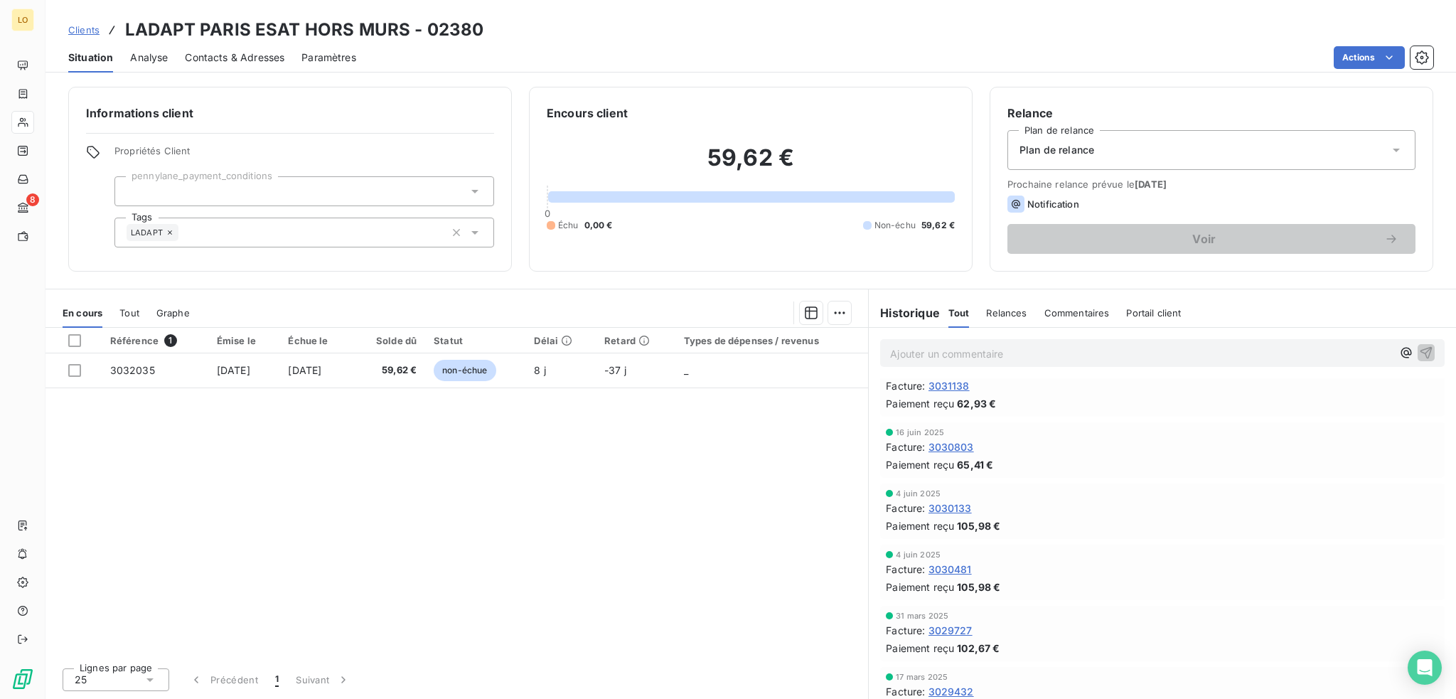
click at [958, 570] on span "3030481" at bounding box center [950, 569] width 43 height 15
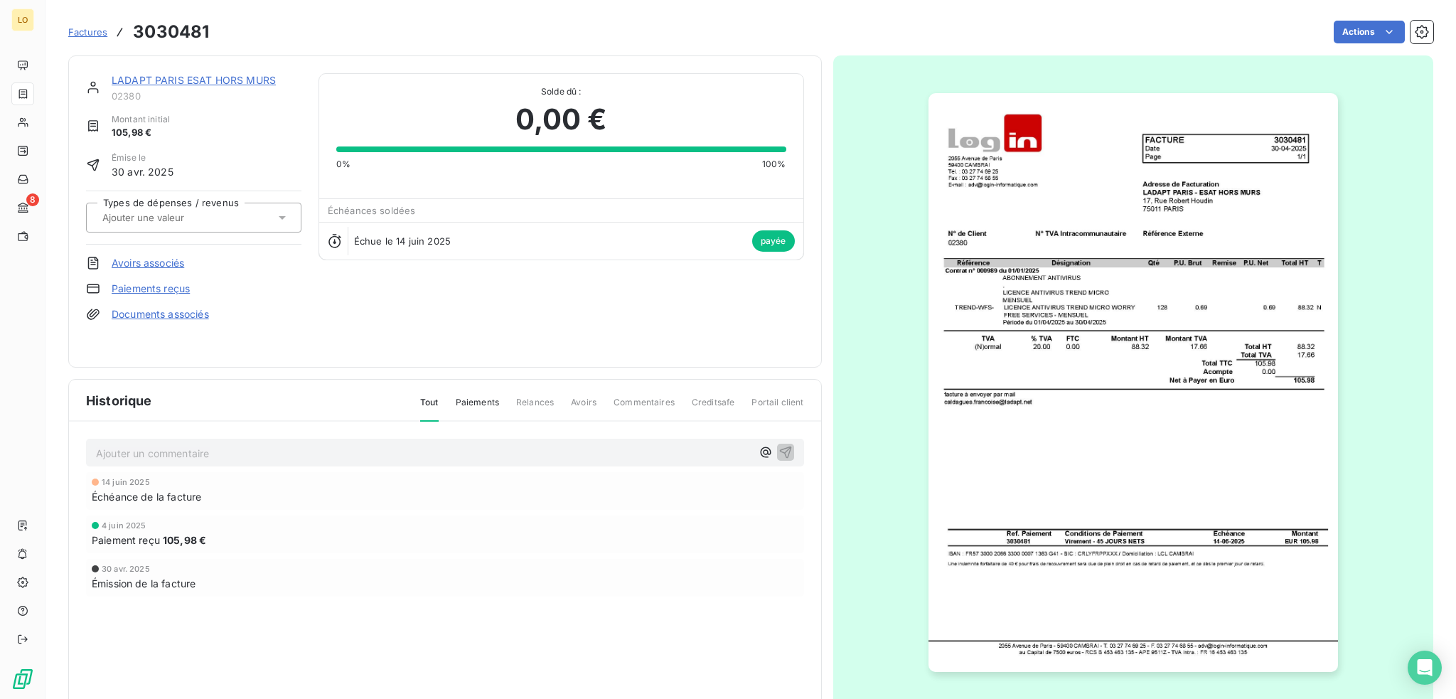
click at [237, 75] on link "LADAPT PARIS ESAT HORS MURS" at bounding box center [194, 80] width 164 height 12
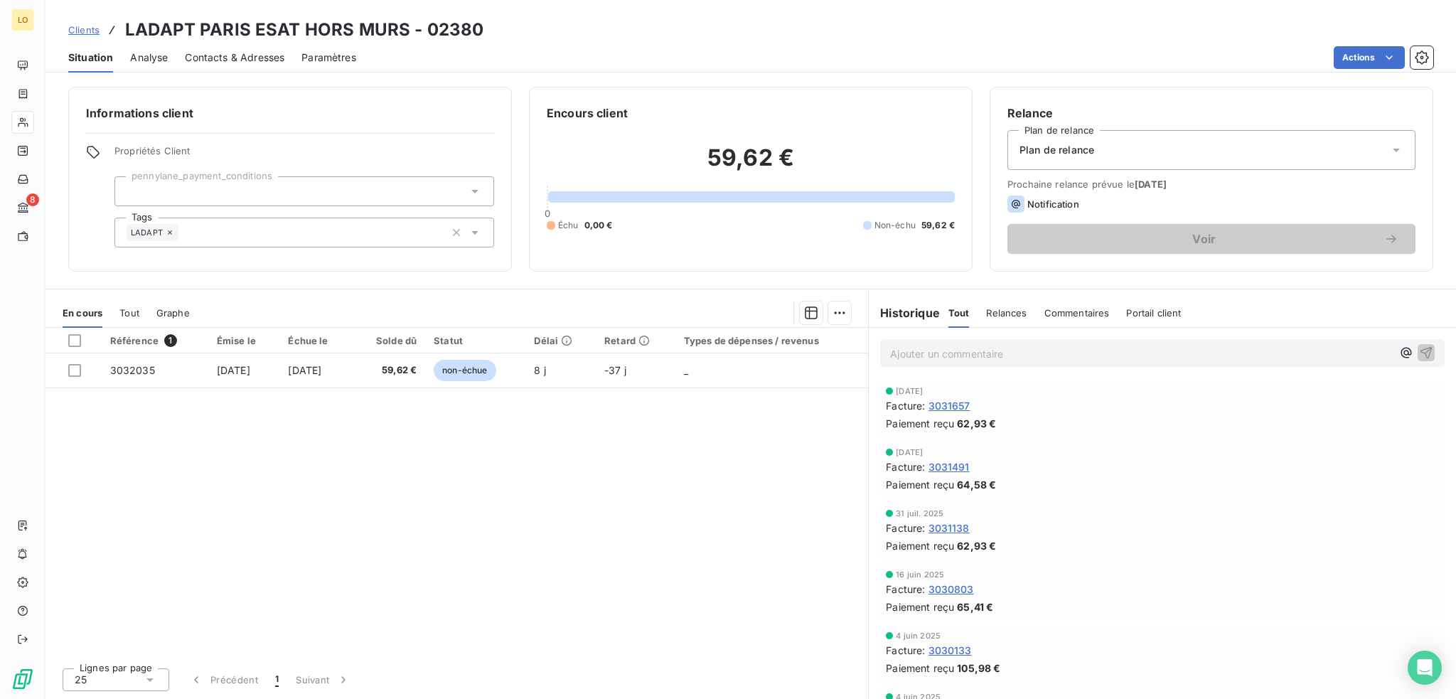
scroll to position [142, 0]
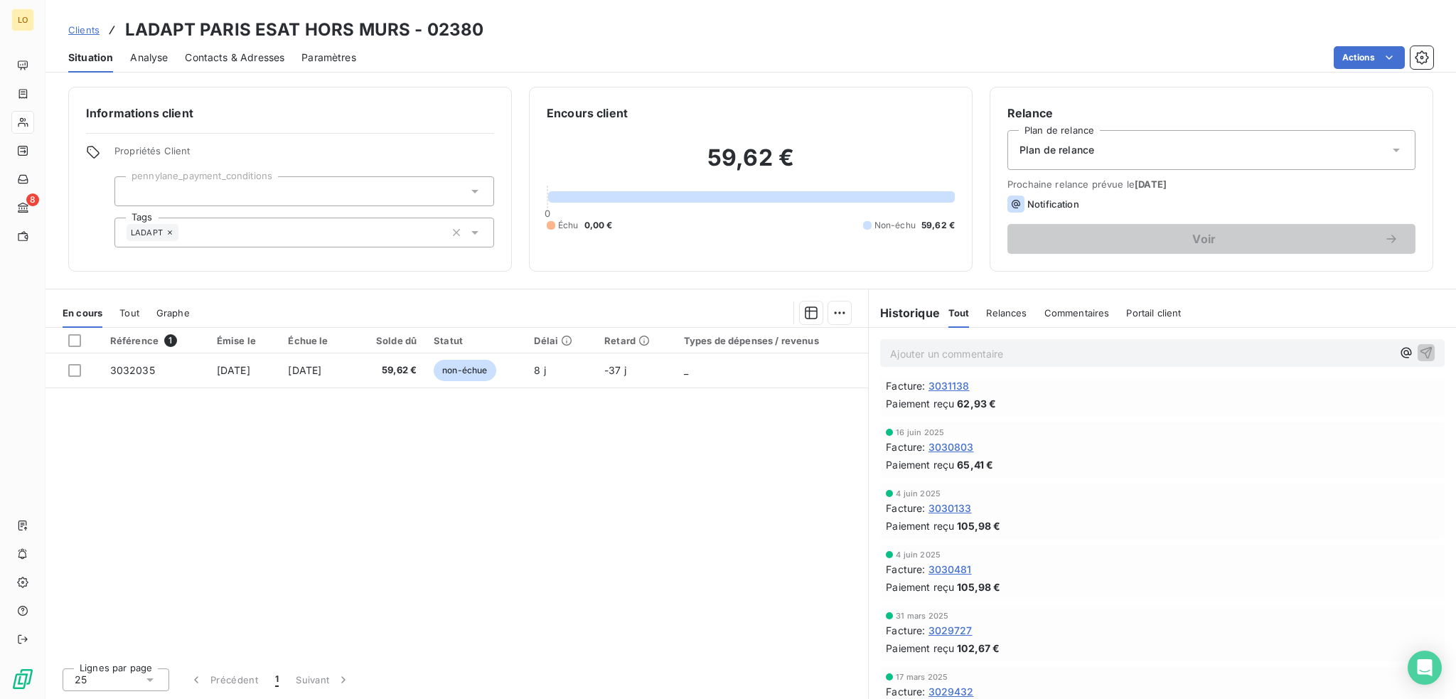
click at [941, 506] on span "3030133" at bounding box center [950, 508] width 43 height 15
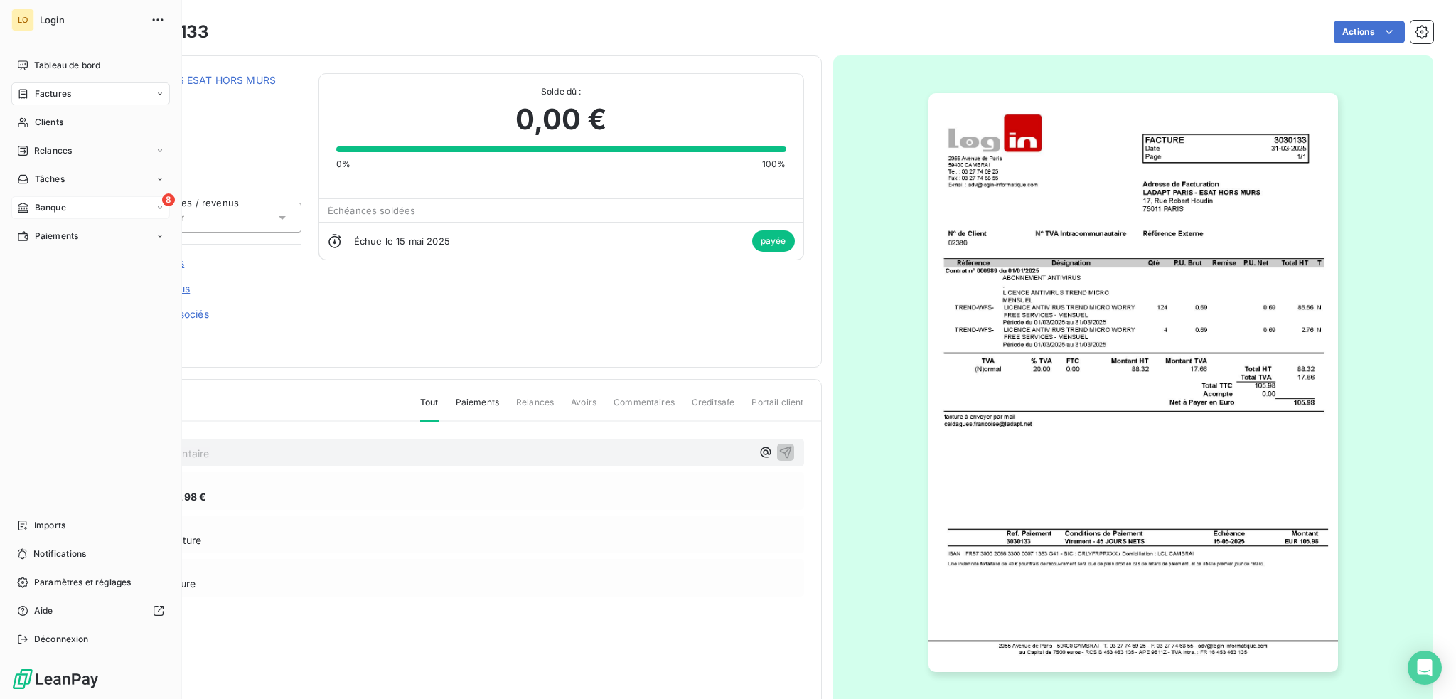
click at [63, 205] on span "Banque" at bounding box center [50, 207] width 31 height 13
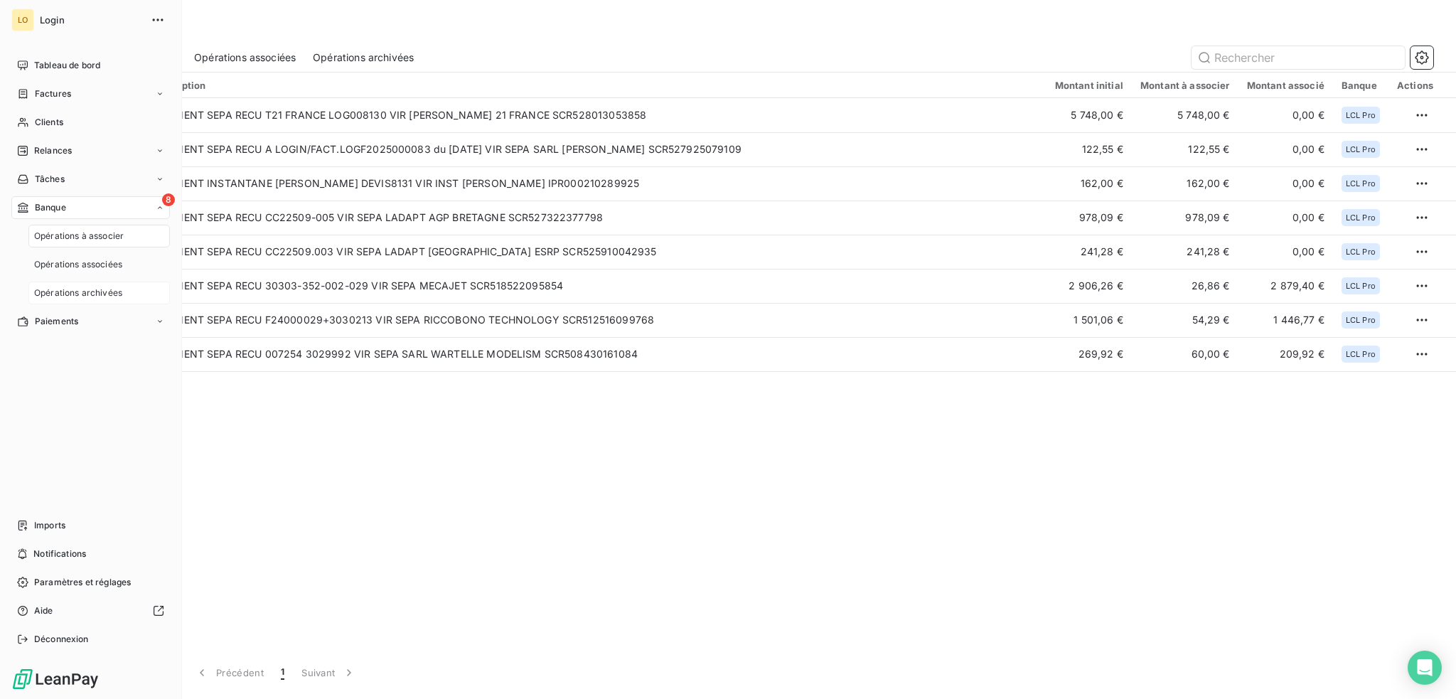
click at [90, 294] on span "Opérations archivées" at bounding box center [78, 293] width 88 height 13
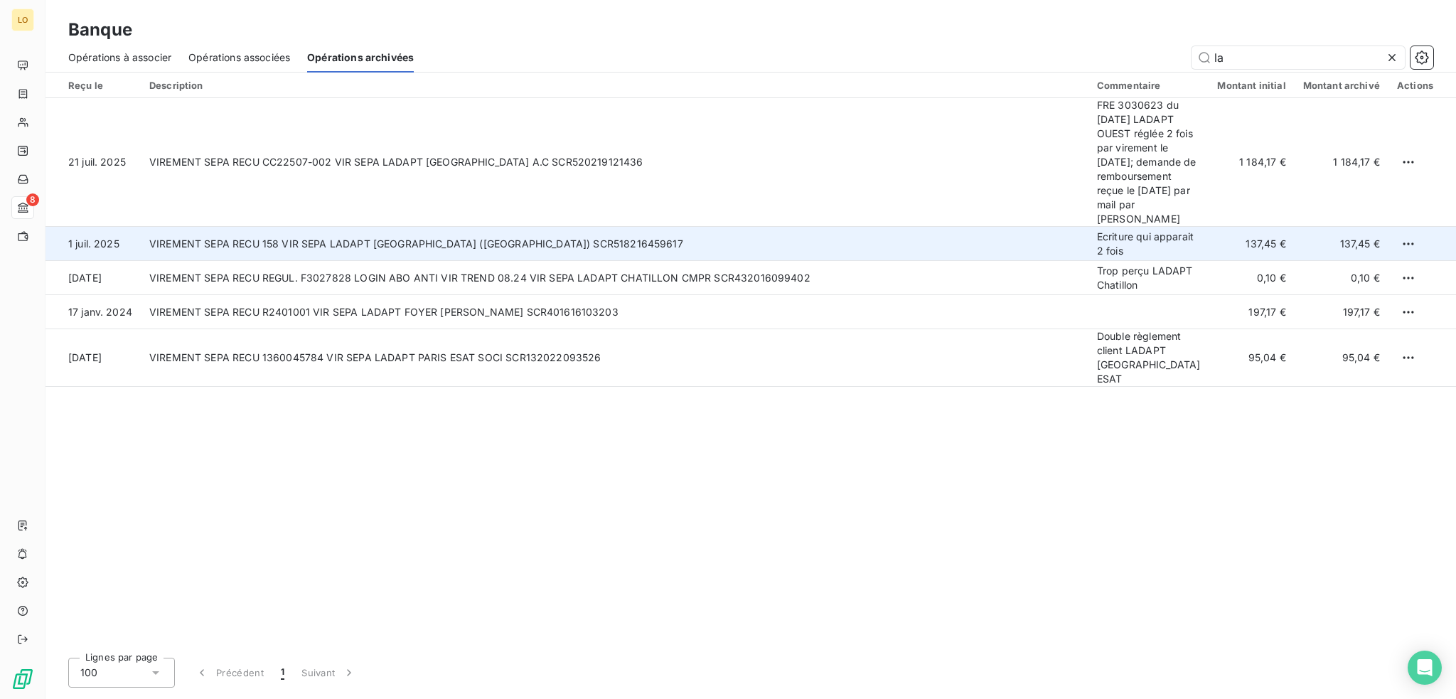
type input "l"
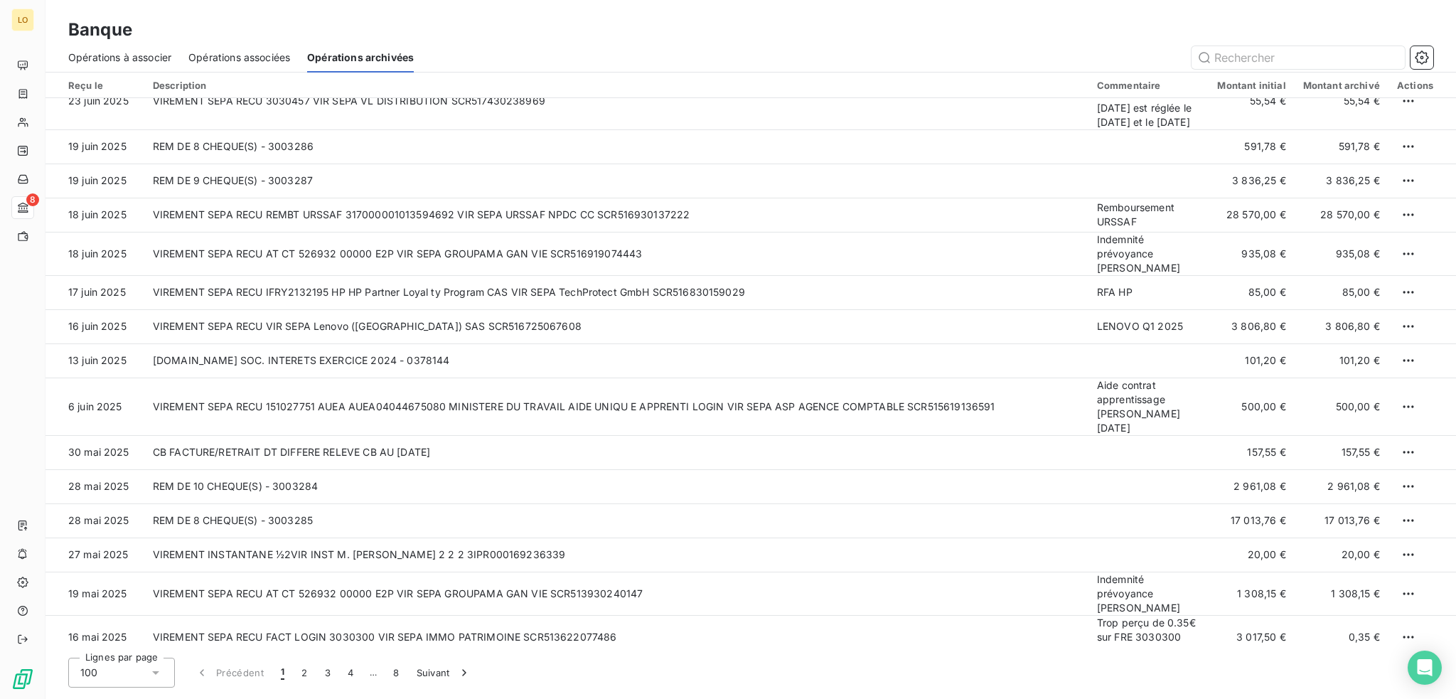
scroll to position [2986, 0]
